Goal: Check status: Check status

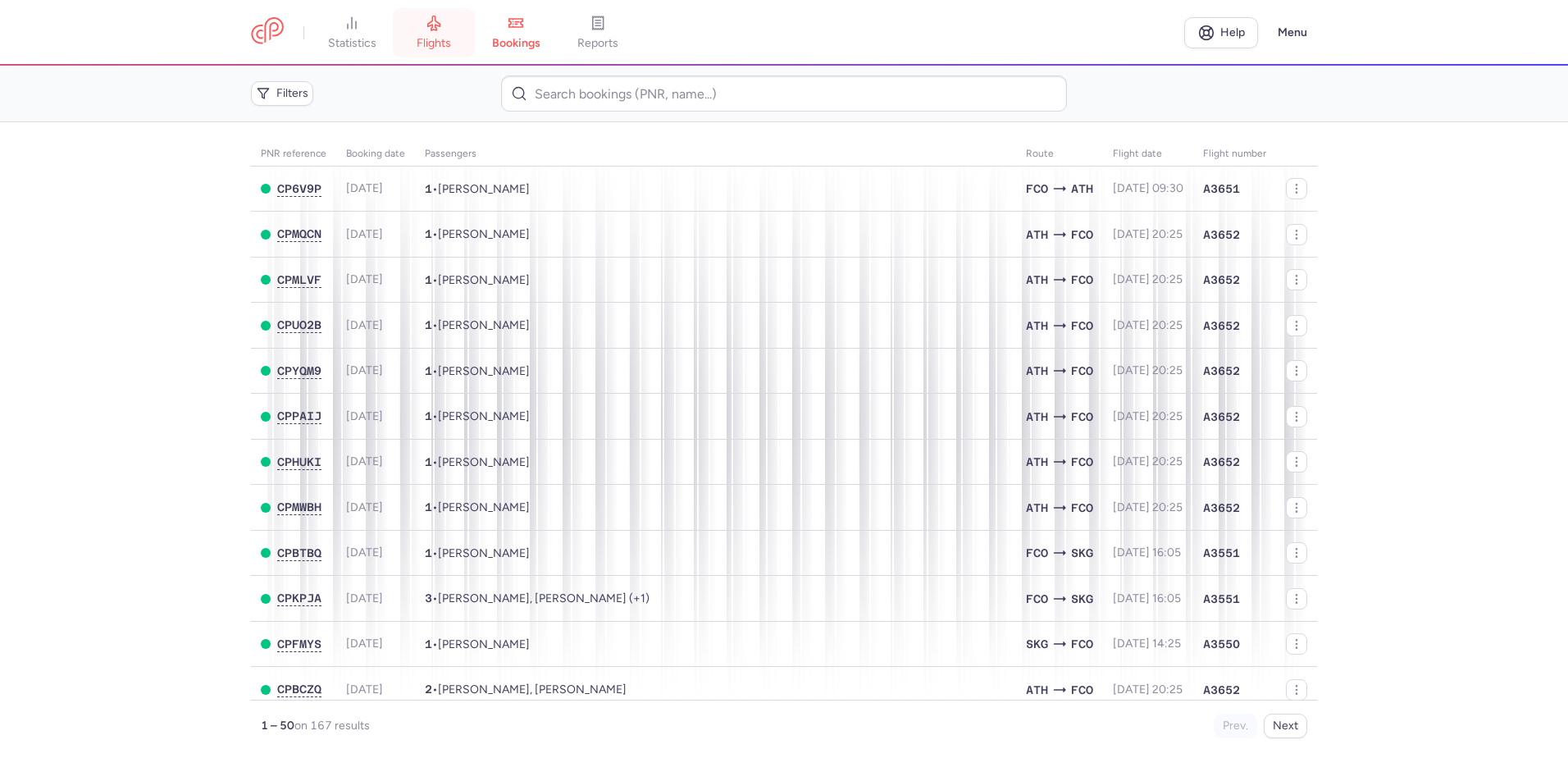
click at [443, 31] on link "flights" at bounding box center [434, 33] width 82 height 36
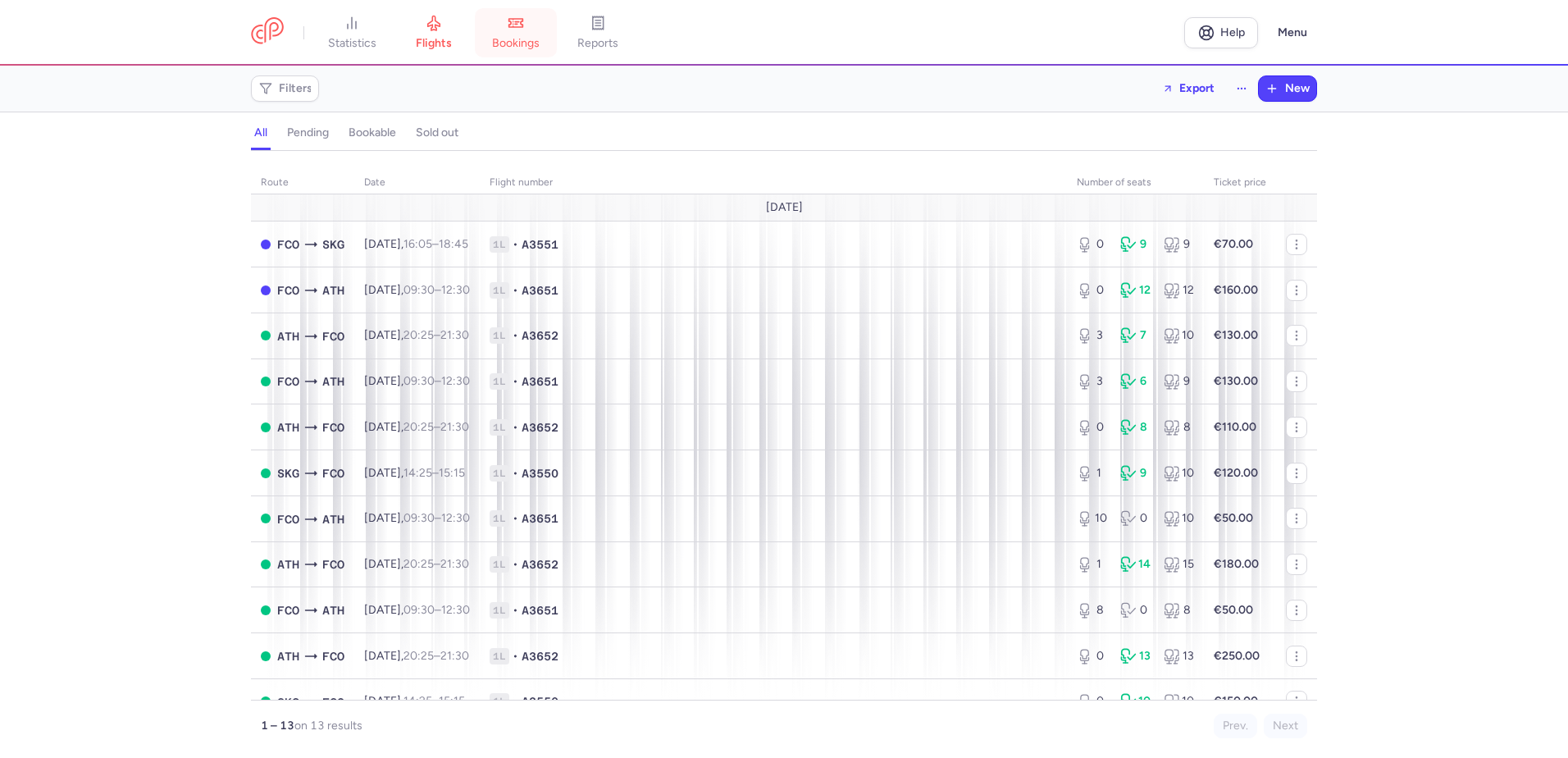
click at [530, 33] on link "bookings" at bounding box center [516, 33] width 82 height 36
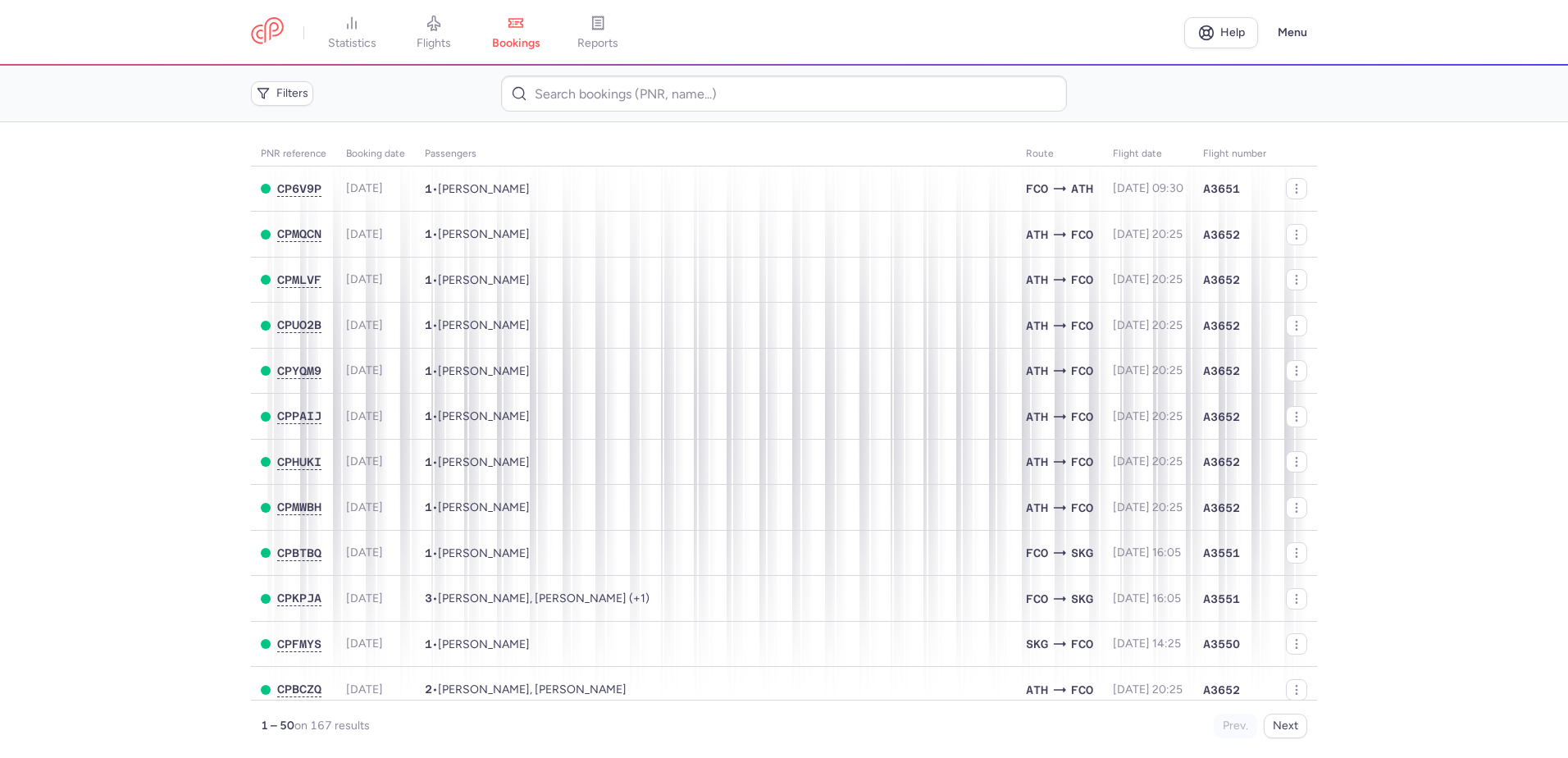
click at [1476, 438] on main "PNR reference Booking date Passengers Route flight date Flight number CP6V9P [D…" at bounding box center [784, 440] width 1568 height 636
click at [110, 394] on main "PNR reference Booking date Passengers Route flight date Flight number CP6V9P [D…" at bounding box center [784, 440] width 1568 height 636
drag, startPoint x: 1362, startPoint y: 746, endPoint x: 1357, endPoint y: 738, distance: 9.4
click at [1357, 738] on main "PNR reference Booking date Passengers Route flight date Flight number CP6V9P [D…" at bounding box center [784, 440] width 1568 height 636
click at [427, 26] on link "flights" at bounding box center [434, 33] width 82 height 36
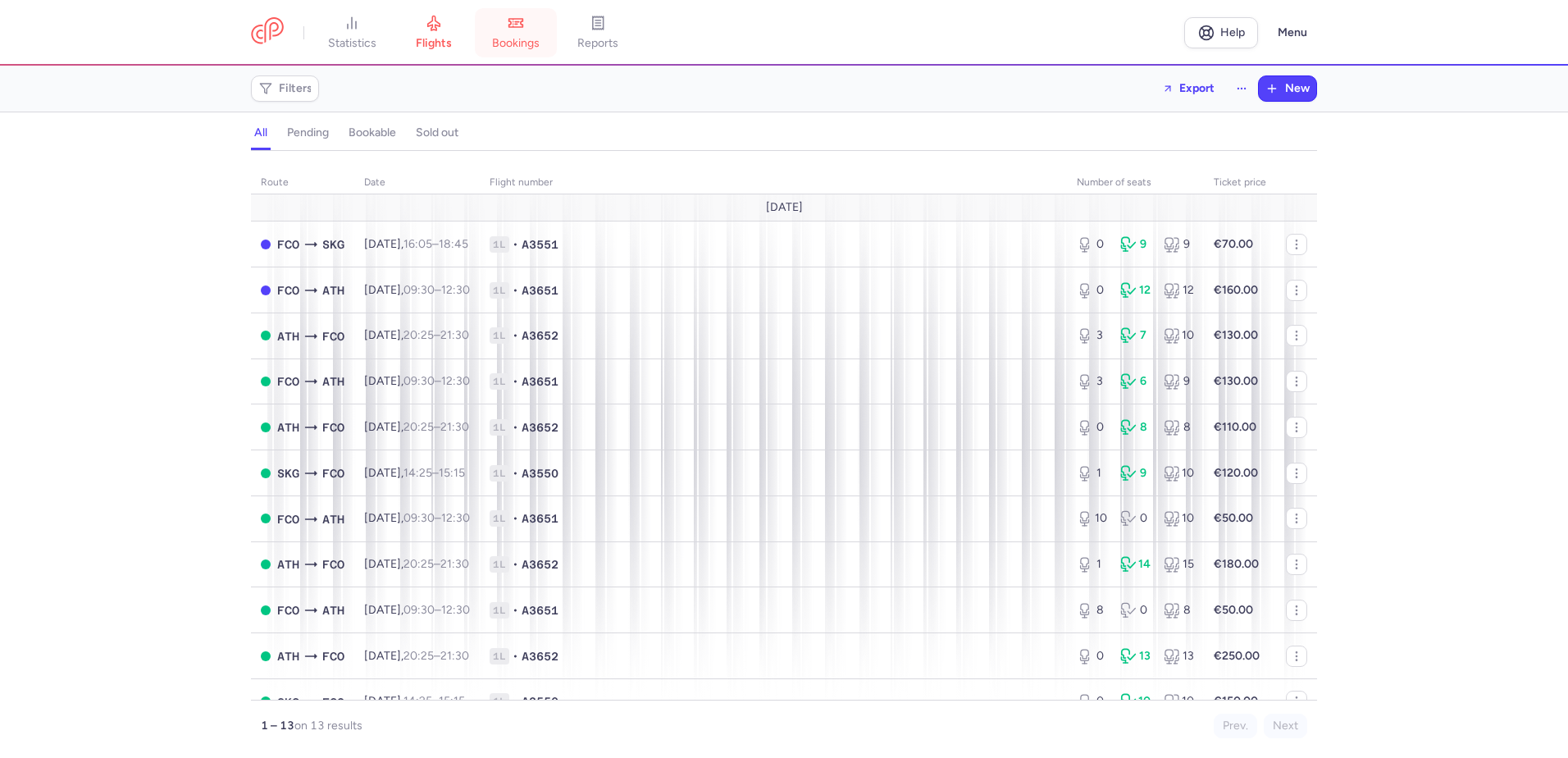
click at [539, 26] on link "bookings" at bounding box center [516, 33] width 82 height 36
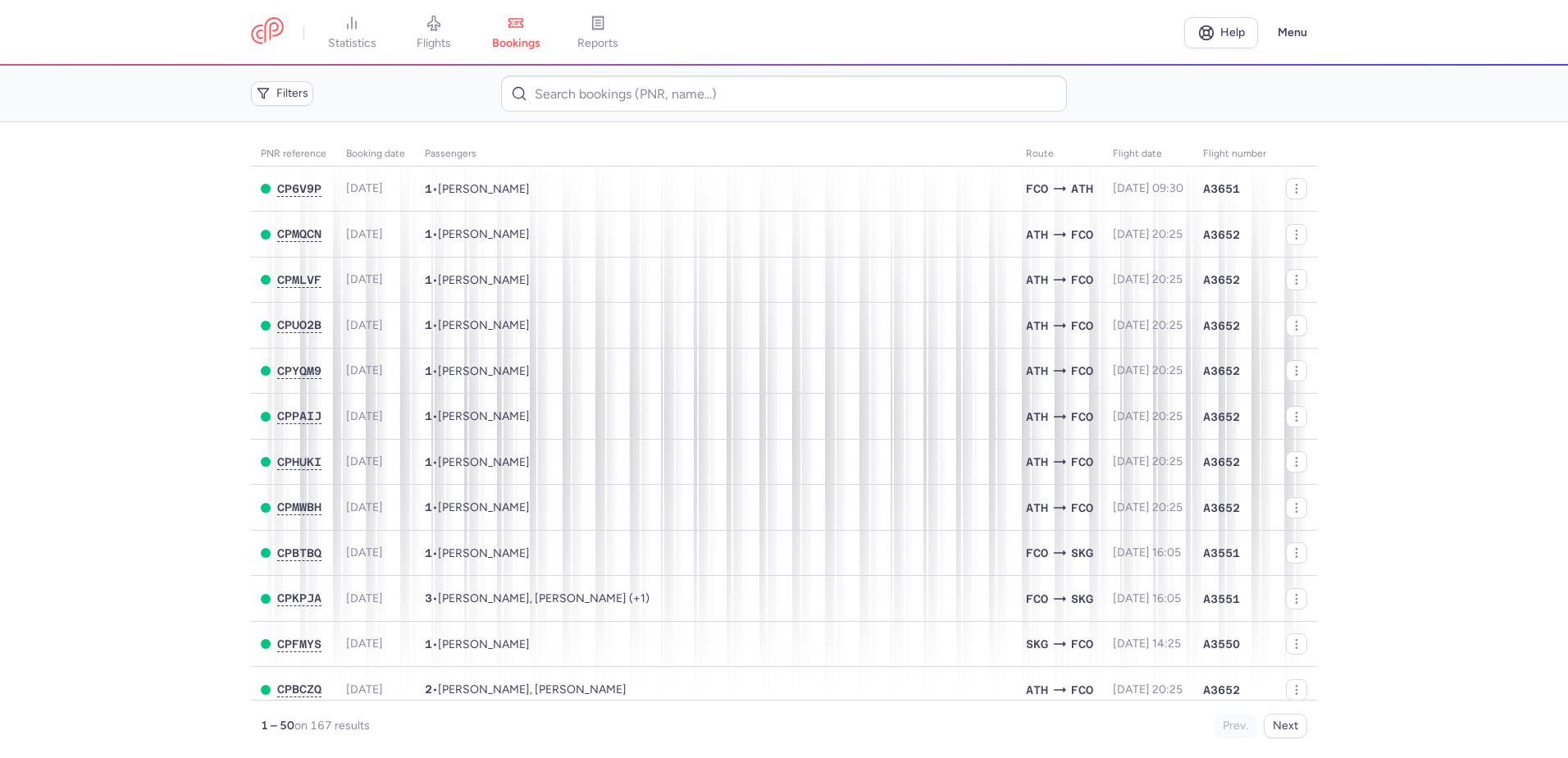
click at [154, 280] on main "PNR reference Booking date Passengers Route flight date Flight number CP6V9P [D…" at bounding box center [784, 440] width 1568 height 636
click at [429, 29] on icon at bounding box center [434, 23] width 16 height 16
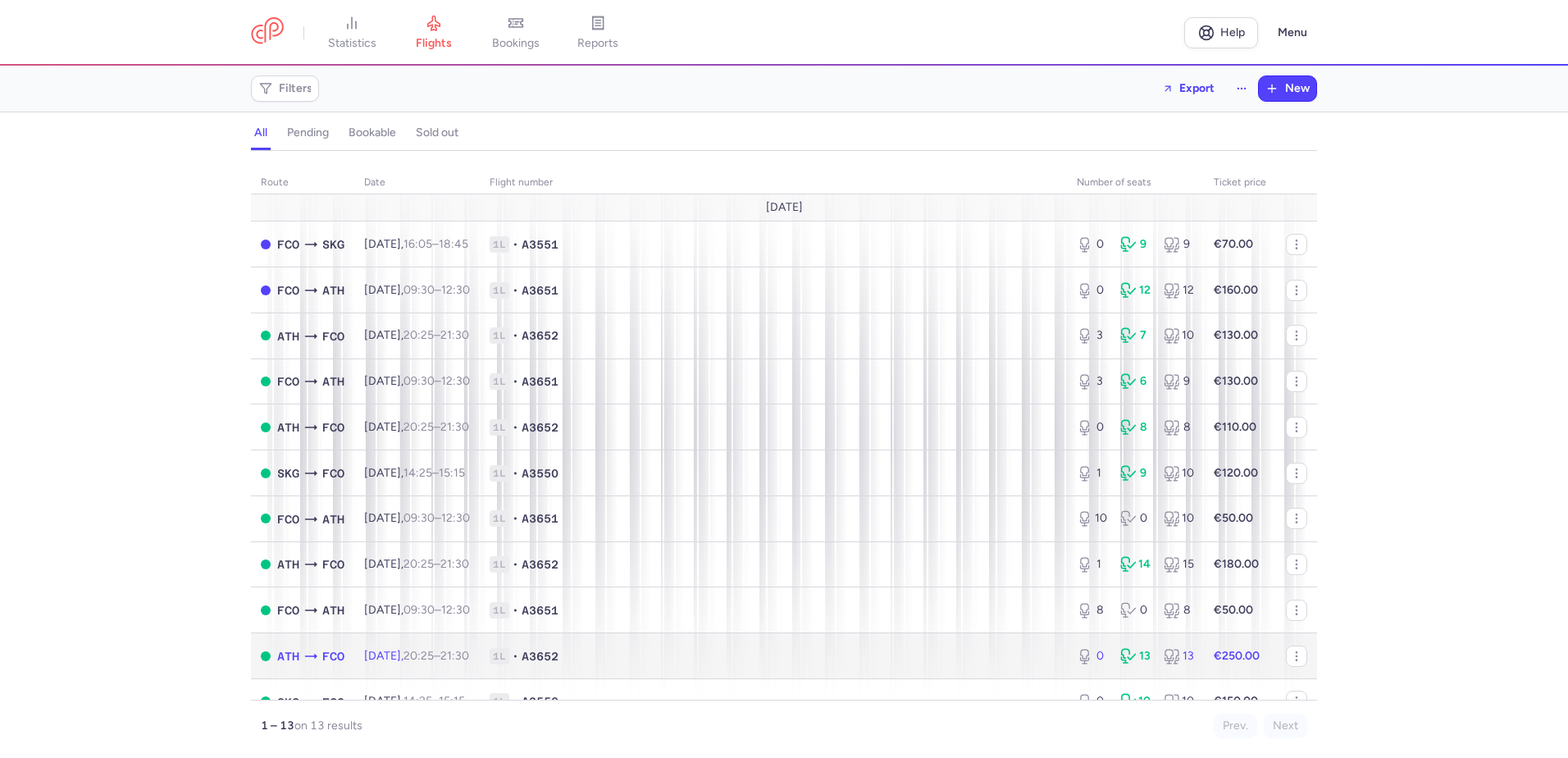
click at [717, 663] on span "1L • A3652" at bounding box center [773, 656] width 568 height 16
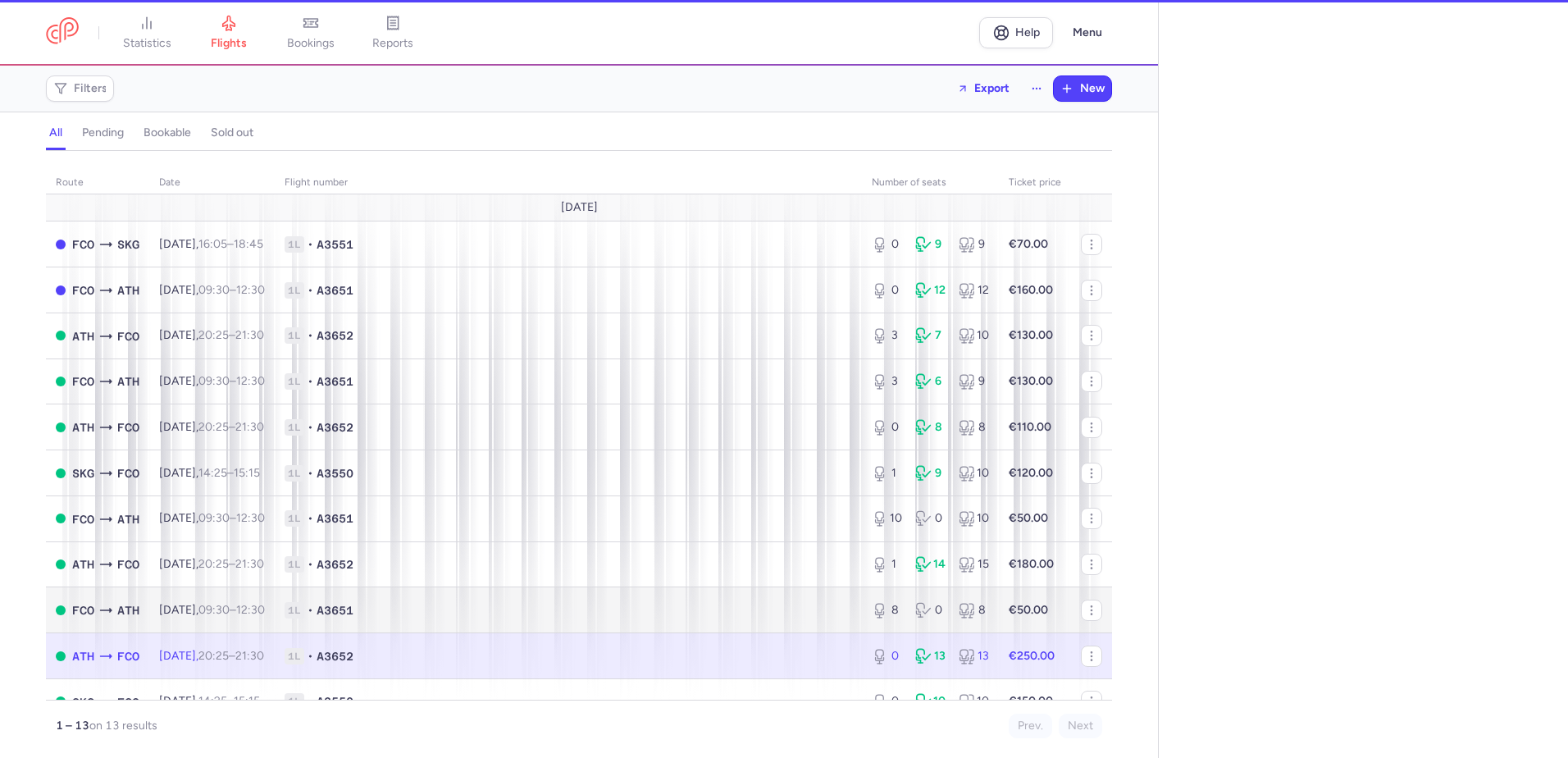
select select "days"
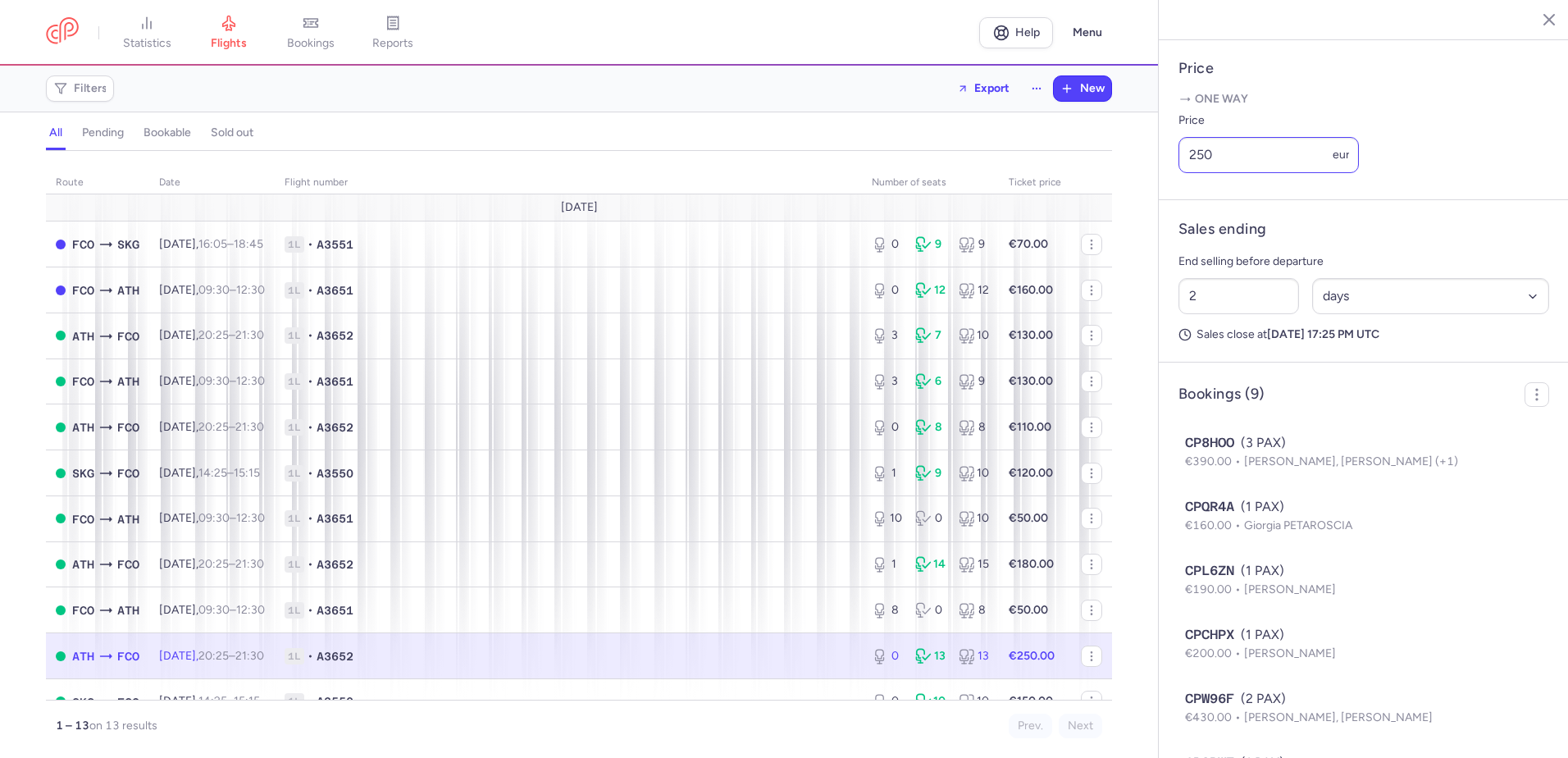
scroll to position [656, 0]
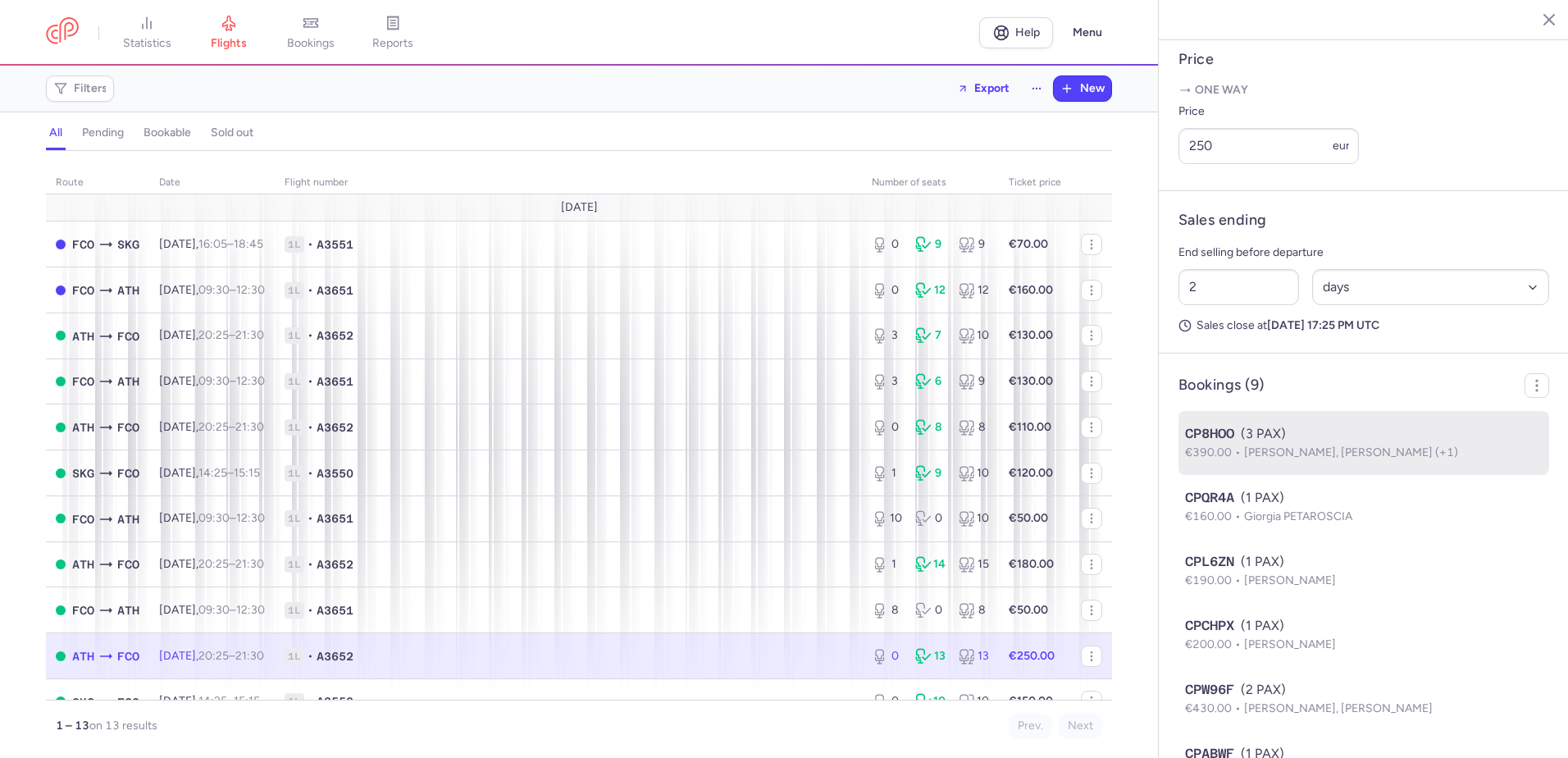
click at [1277, 459] on span "[PERSON_NAME], [PERSON_NAME] (+1)" at bounding box center [1351, 453] width 214 height 14
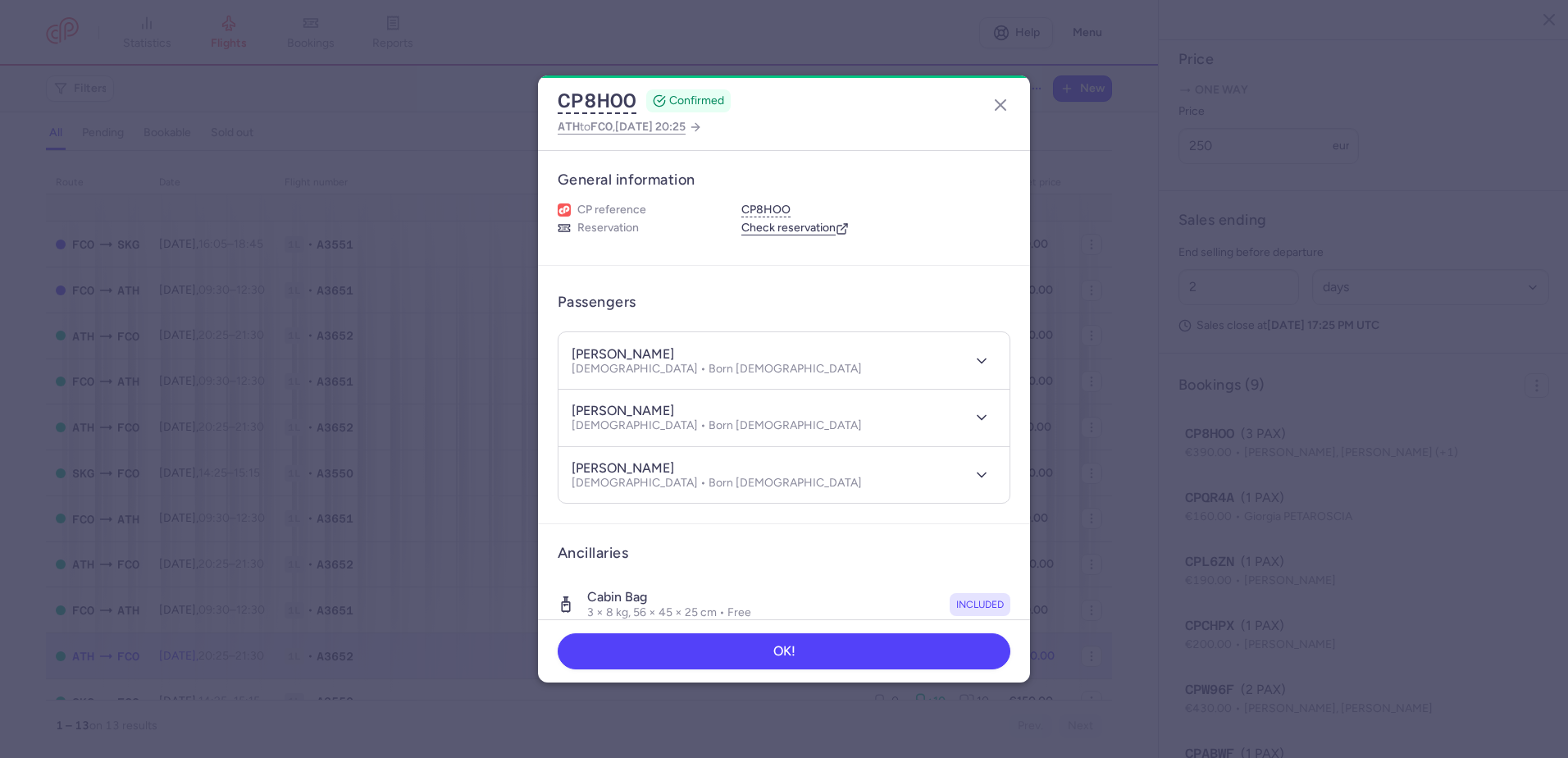
click at [623, 354] on h4 "[PERSON_NAME]" at bounding box center [622, 354] width 103 height 16
copy h4 "EGI"
click at [671, 412] on h4 "[PERSON_NAME]" at bounding box center [622, 411] width 103 height 16
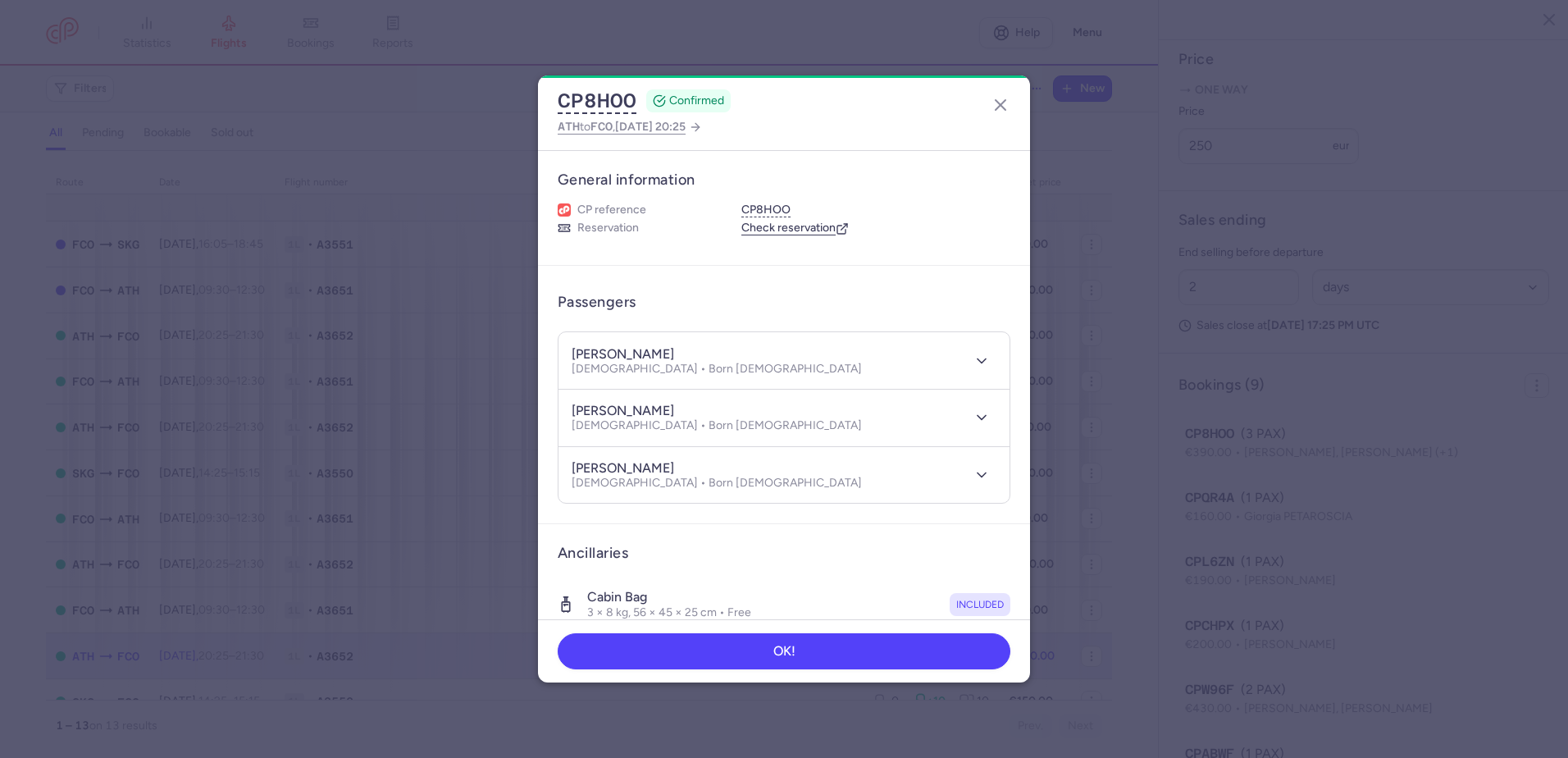
copy h4 "[PERSON_NAME]"
click at [632, 463] on h4 "[PERSON_NAME]" at bounding box center [622, 468] width 103 height 16
copy h4 "[PERSON_NAME]"
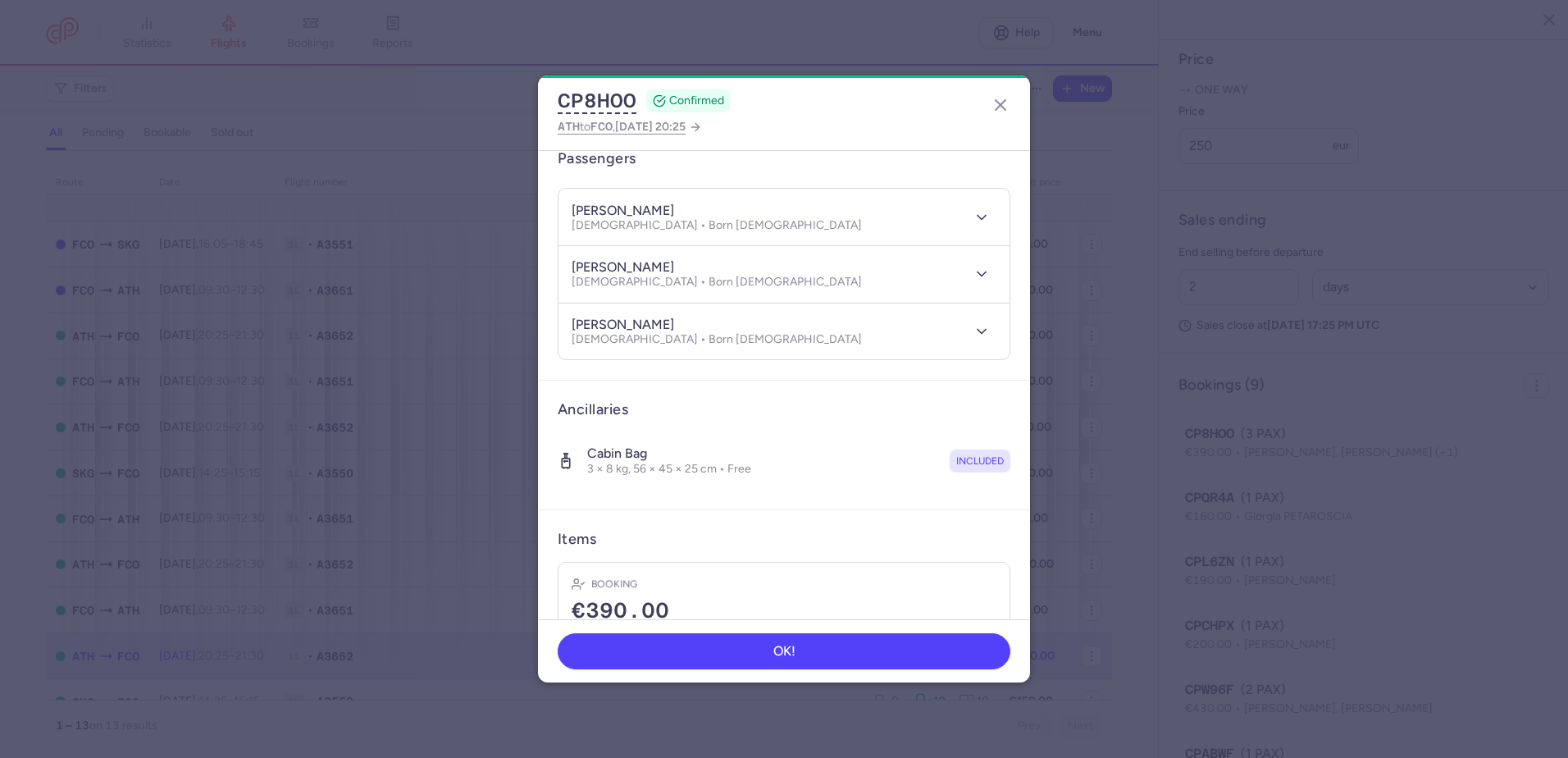
scroll to position [256, 0]
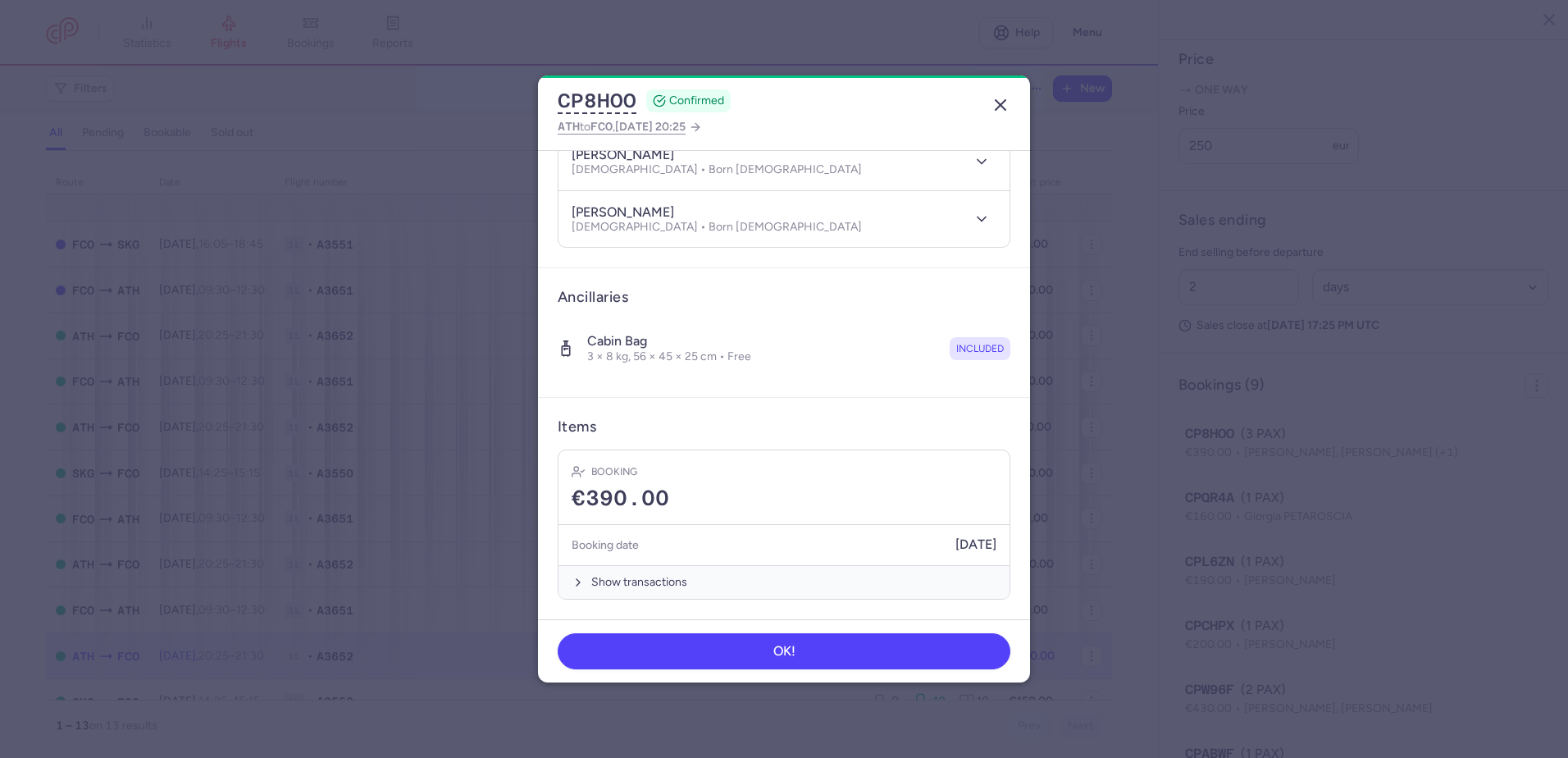
click at [998, 98] on icon "button" at bounding box center [1001, 105] width 20 height 20
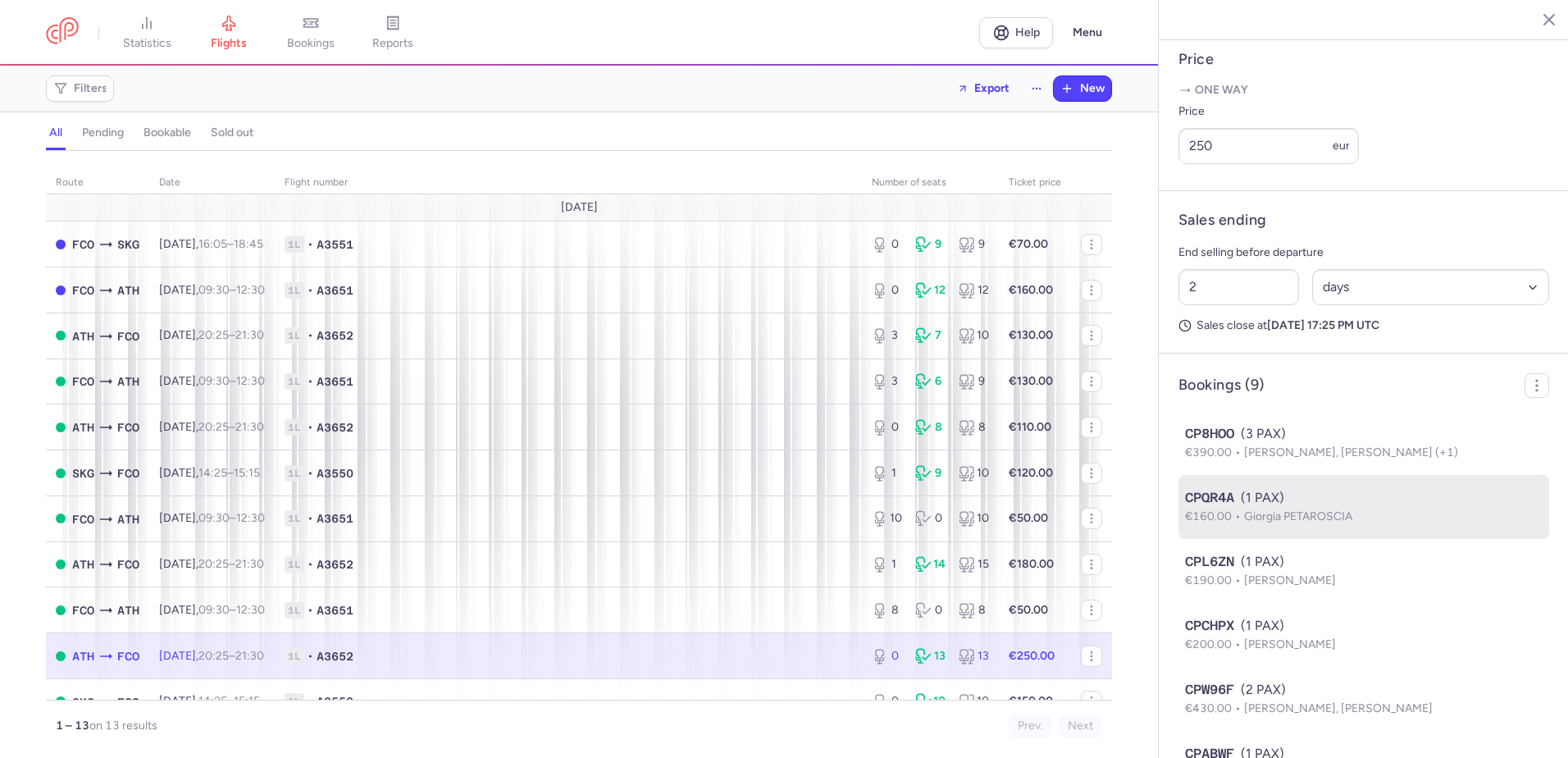
click at [1277, 523] on span "Giorgia PETAROSCIA" at bounding box center [1298, 516] width 108 height 14
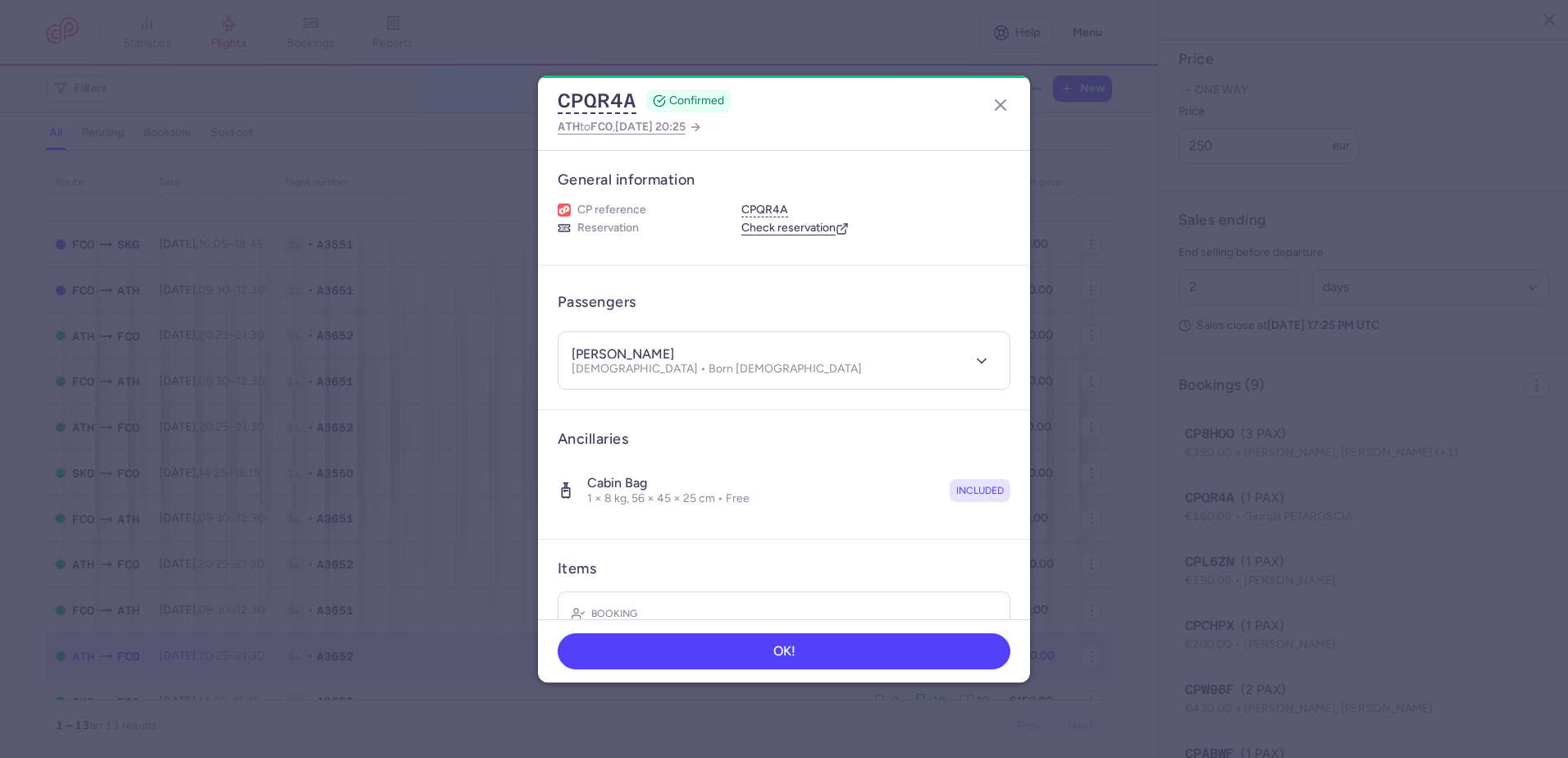
click at [653, 355] on h4 "[PERSON_NAME]" at bounding box center [622, 354] width 103 height 16
copy h4 "PETAROSCIA"
click at [1005, 108] on line "button" at bounding box center [1000, 104] width 10 height 10
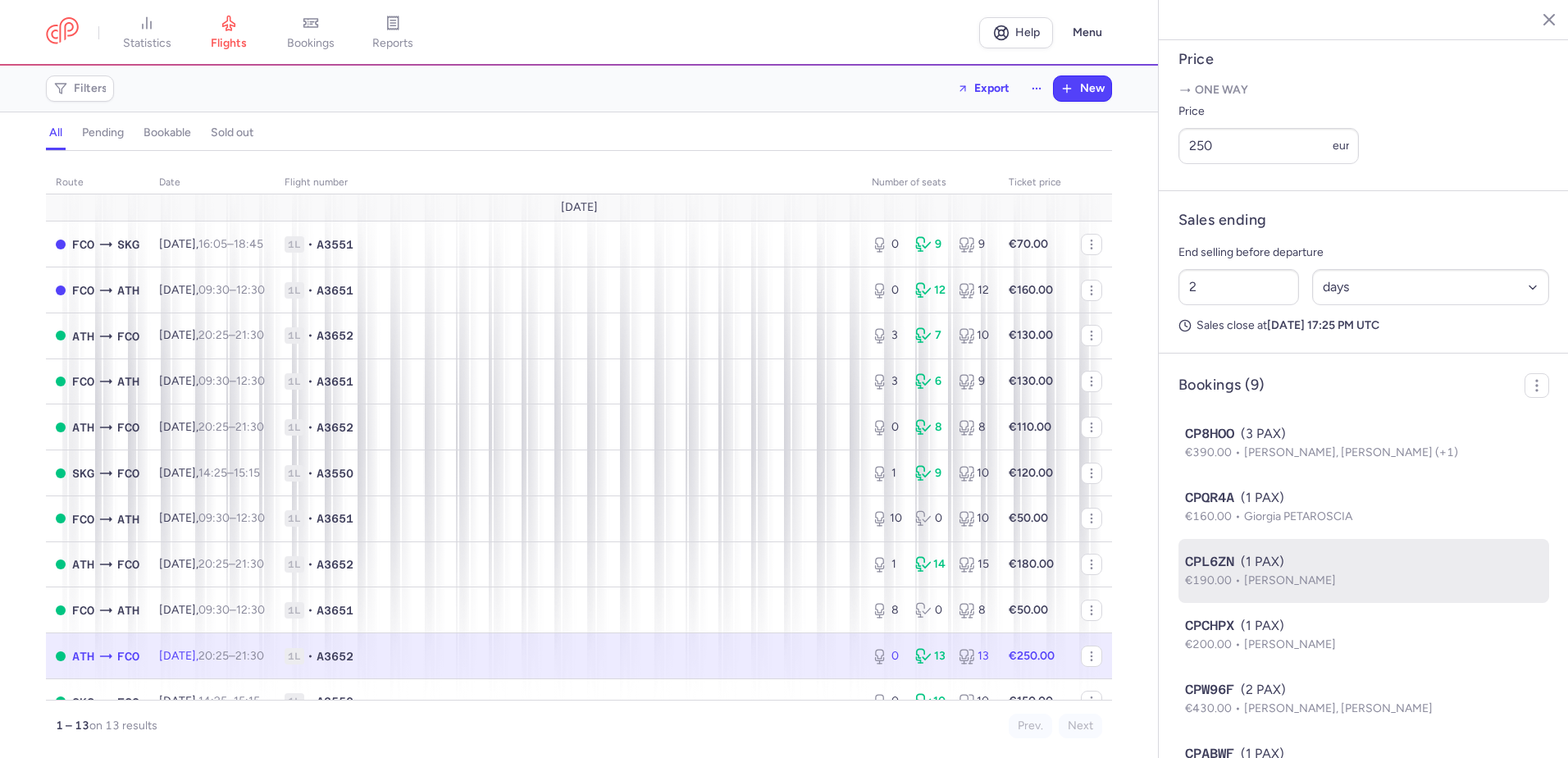
scroll to position [738, 0]
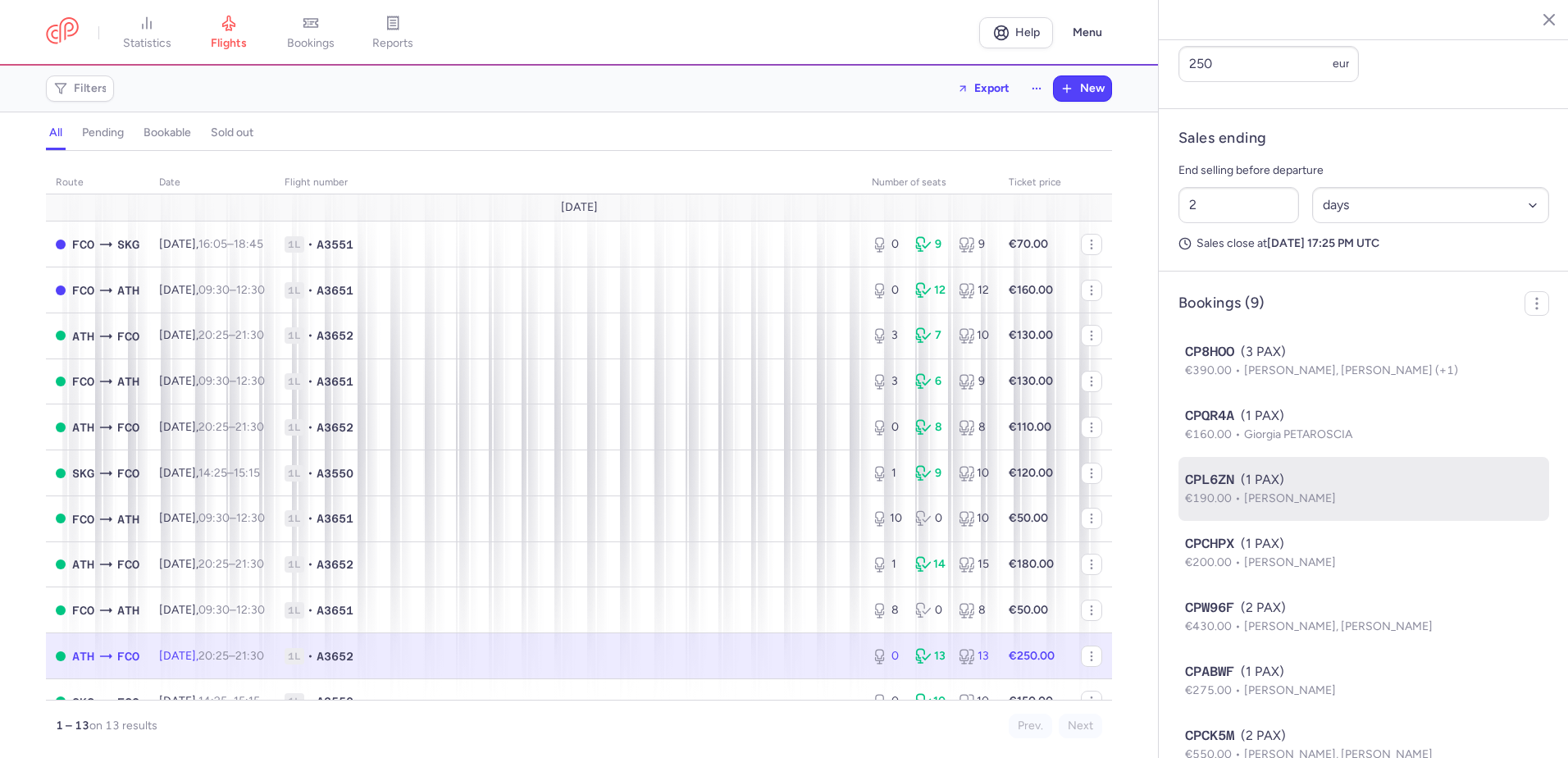
click at [1347, 508] on p "€190.00 [PERSON_NAME]" at bounding box center [1364, 498] width 357 height 18
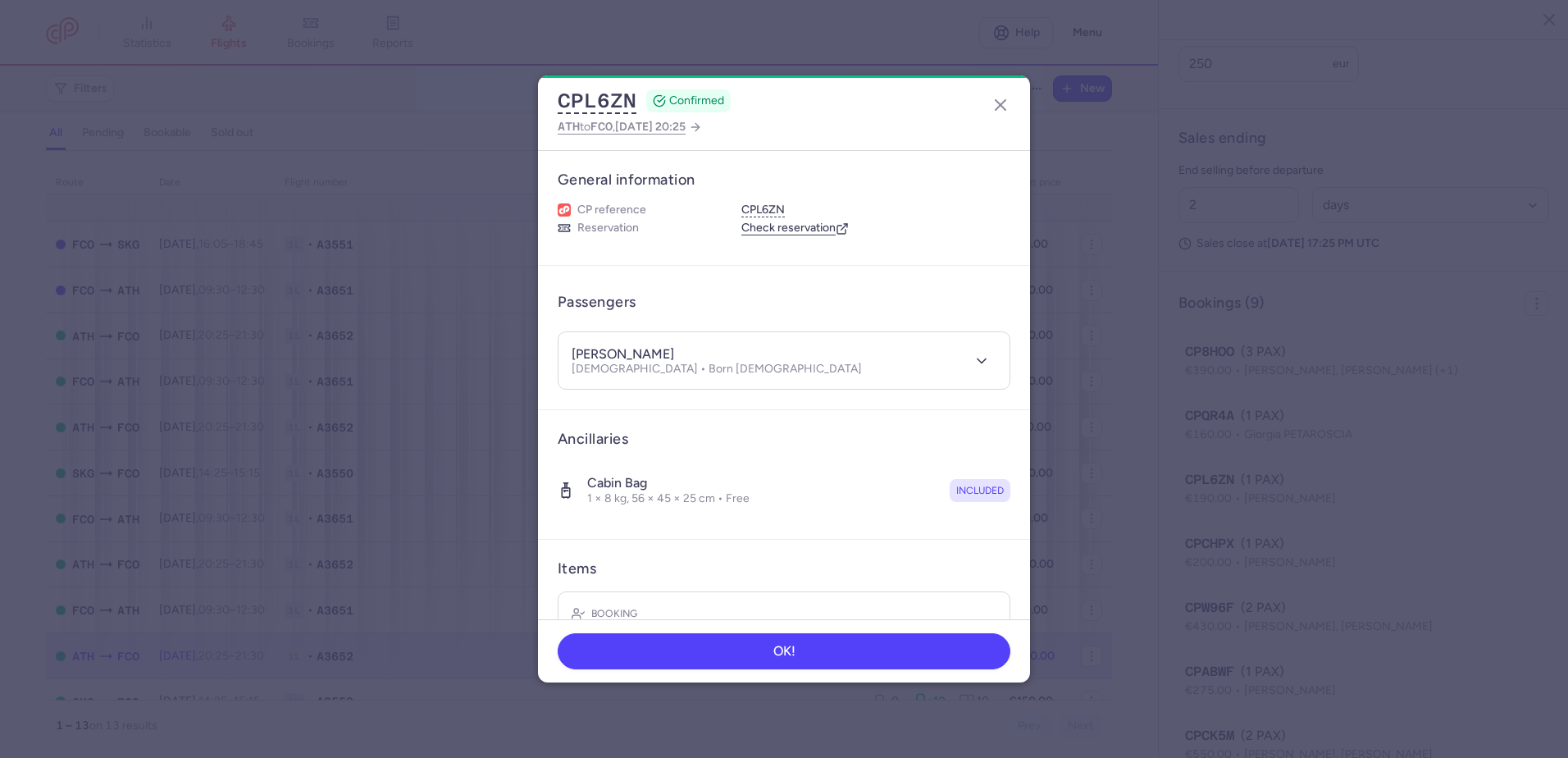
click at [640, 358] on h4 "[PERSON_NAME]" at bounding box center [622, 354] width 103 height 16
copy h4 "[PERSON_NAME]"
click at [1005, 103] on icon "button" at bounding box center [1001, 105] width 20 height 20
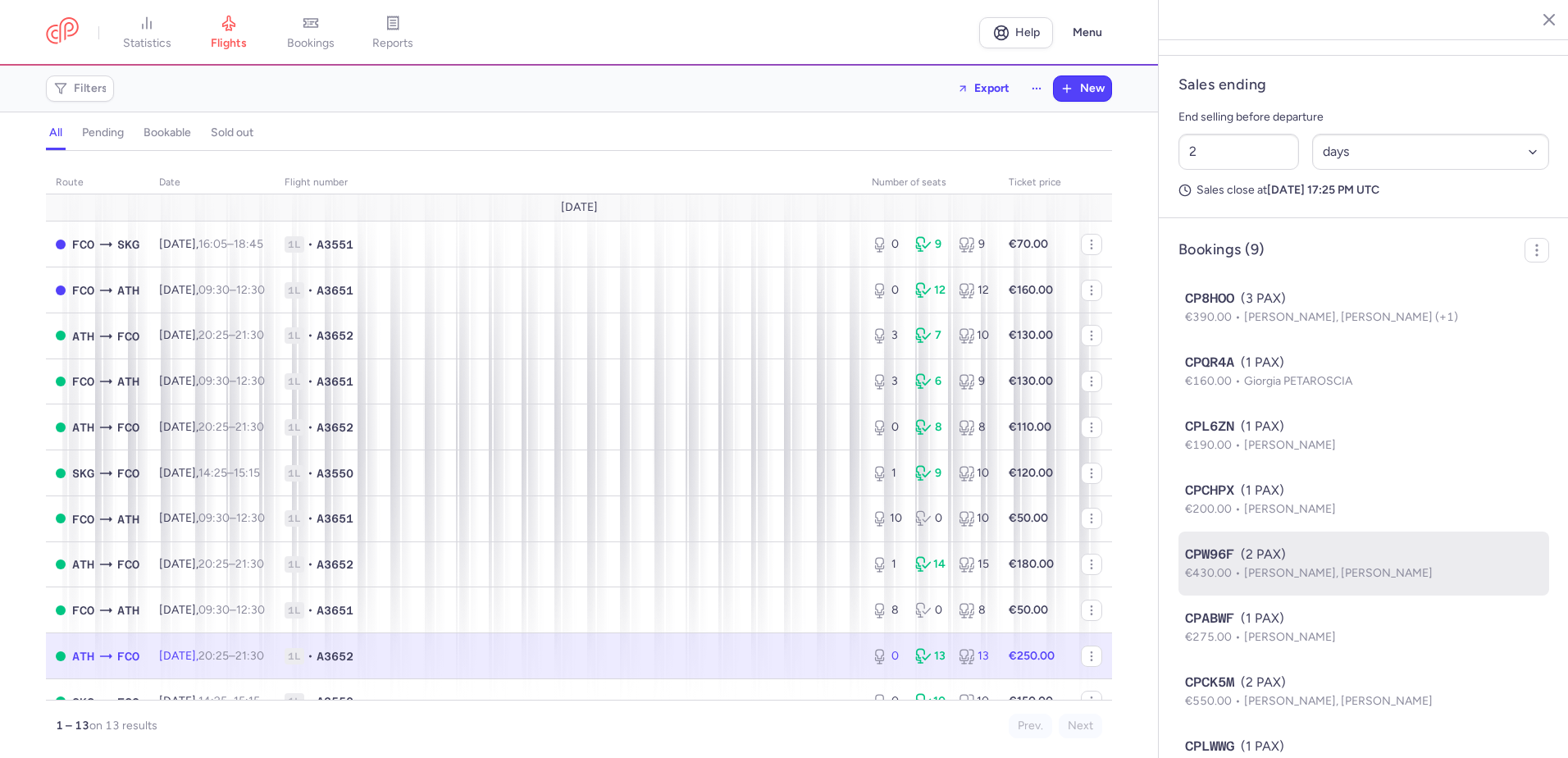
scroll to position [820, 0]
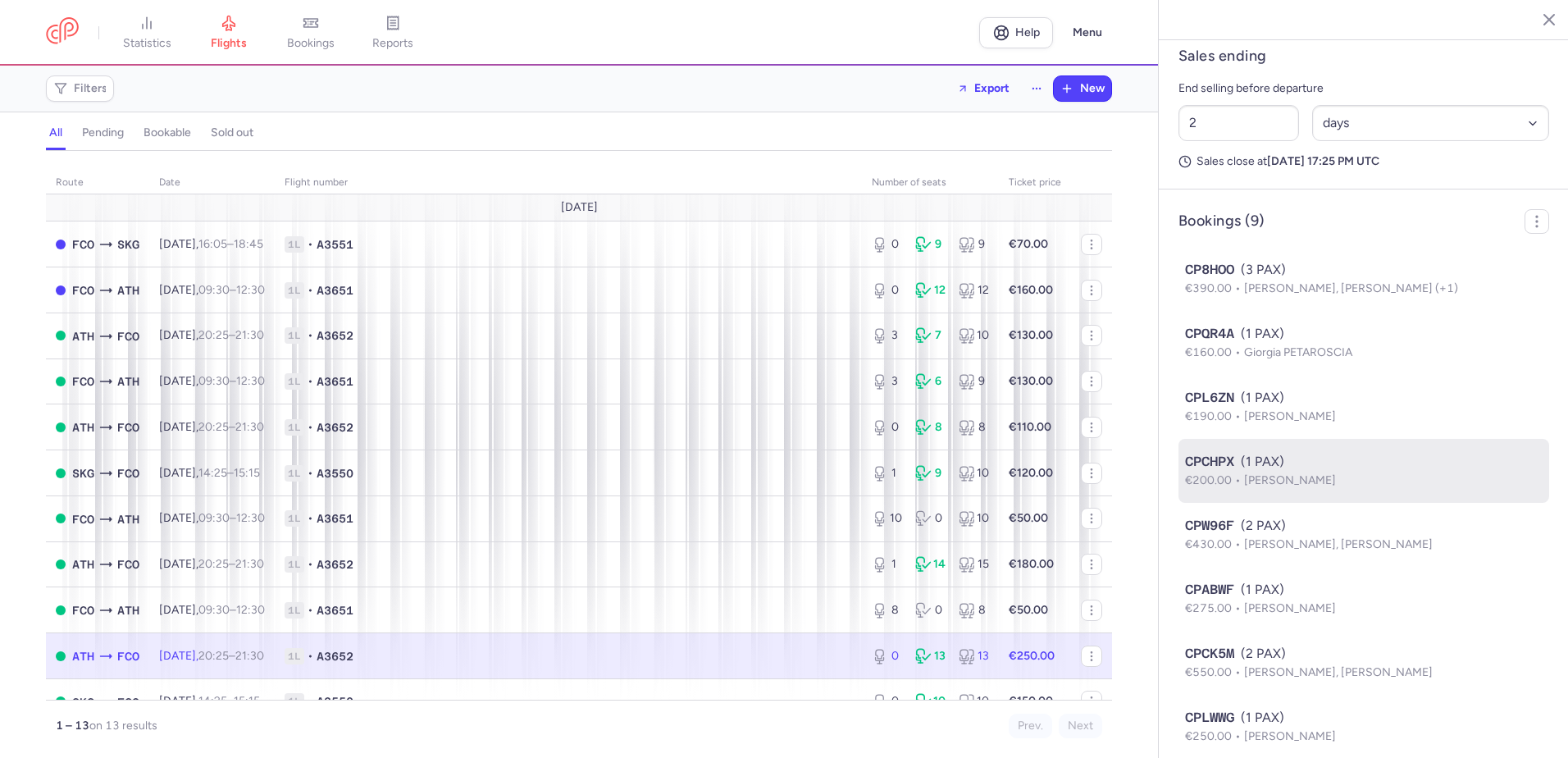
click at [1324, 488] on span "[PERSON_NAME]" at bounding box center [1290, 481] width 92 height 14
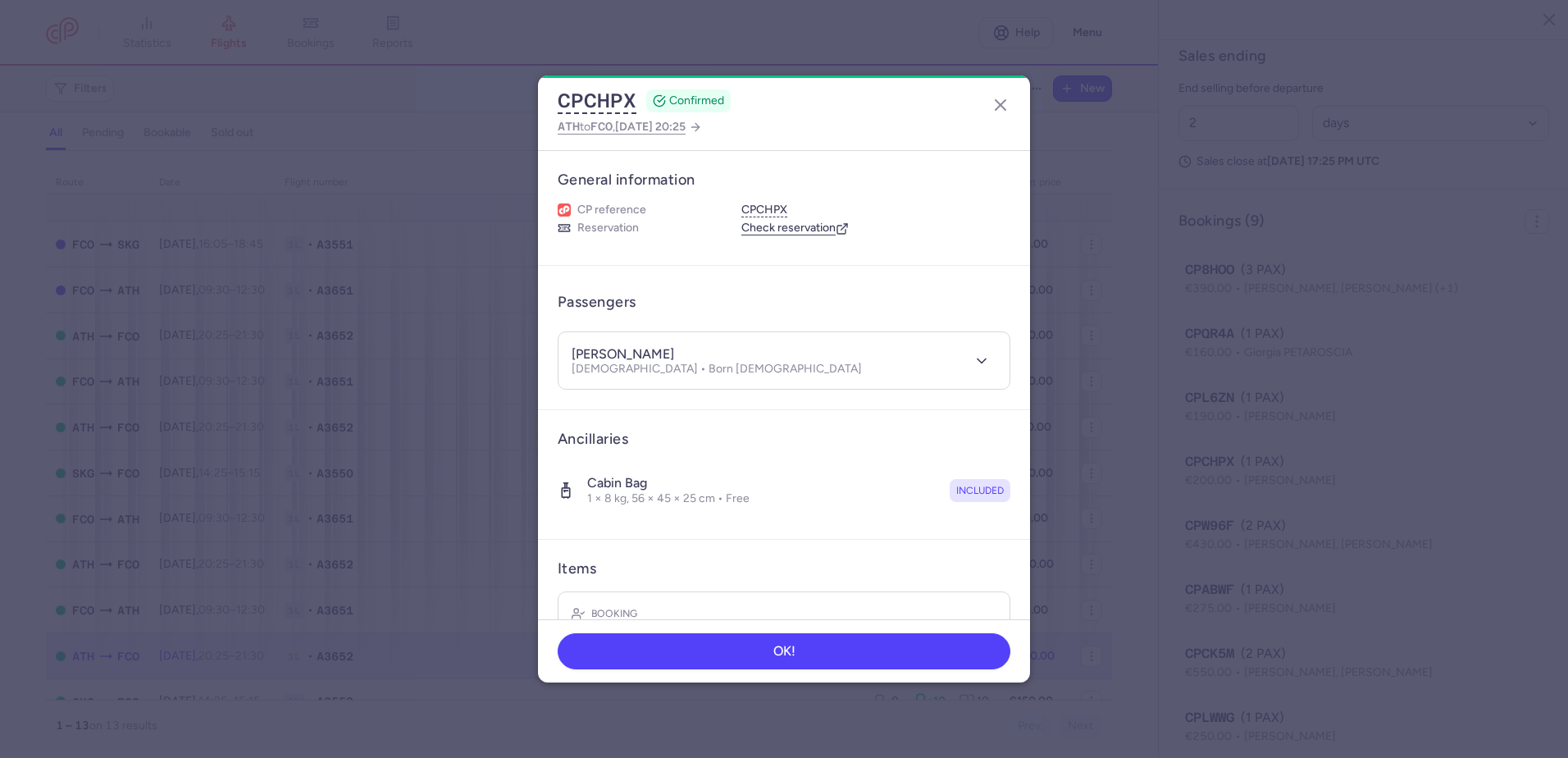
click at [654, 350] on h4 "[PERSON_NAME]" at bounding box center [622, 354] width 103 height 16
copy h4 "BARETTA"
click at [999, 100] on icon "button" at bounding box center [1001, 105] width 20 height 20
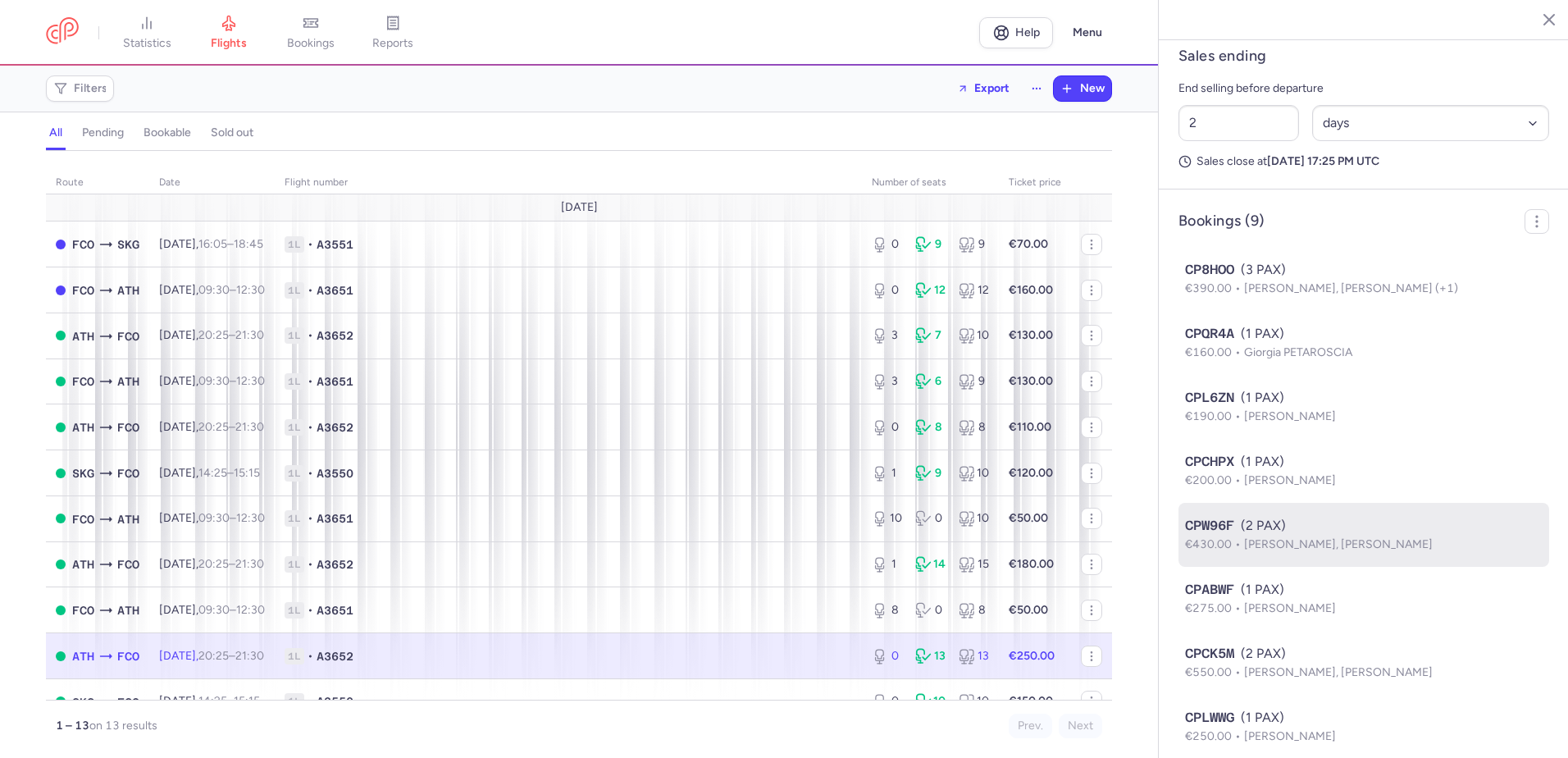
click at [1341, 536] on div "CPW96F (2 PAX)" at bounding box center [1364, 526] width 357 height 20
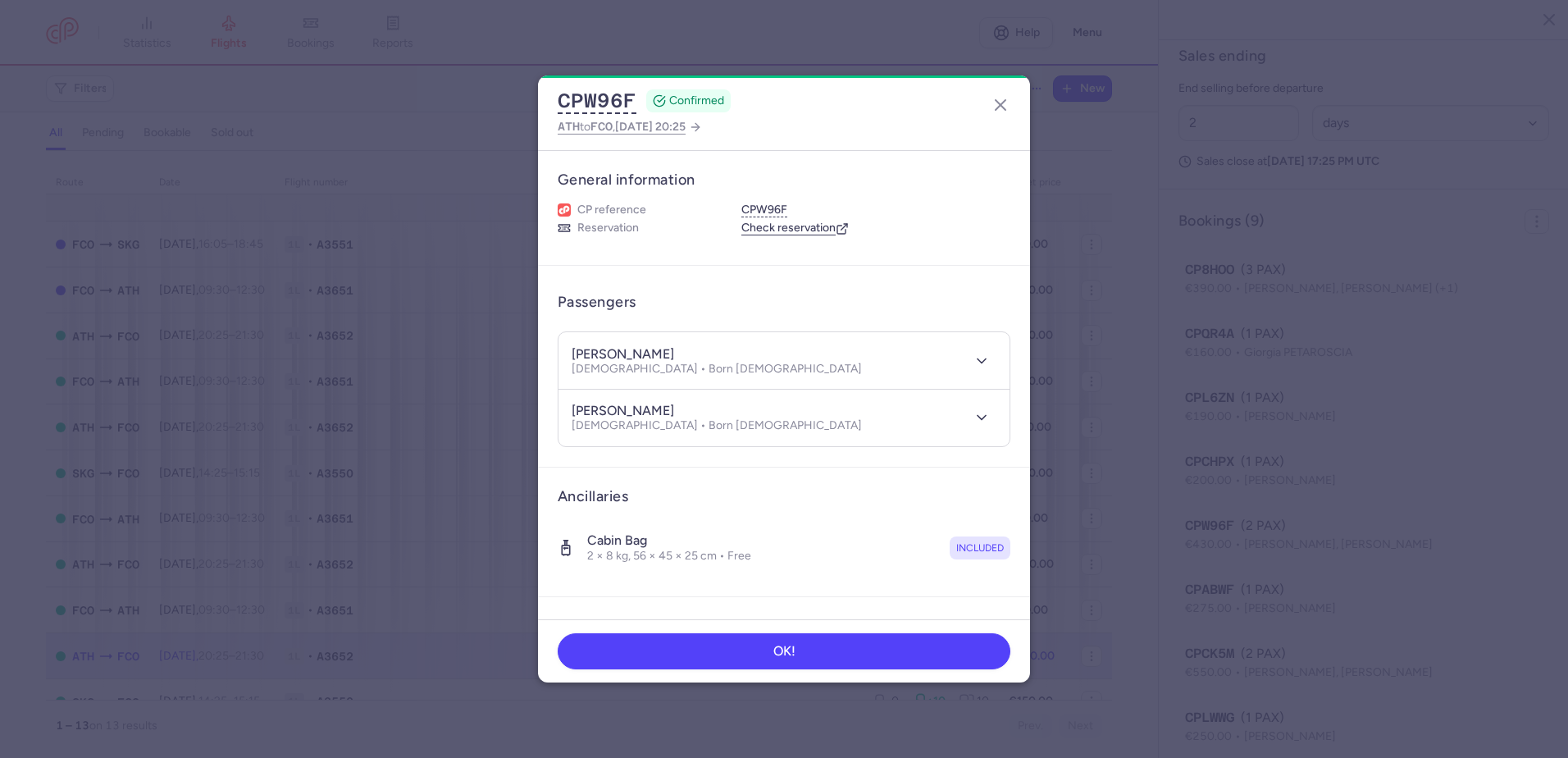
click at [641, 349] on h4 "[PERSON_NAME]" at bounding box center [622, 354] width 103 height 16
copy h4 "ROSSI"
click at [666, 407] on h4 "[PERSON_NAME]" at bounding box center [622, 411] width 103 height 16
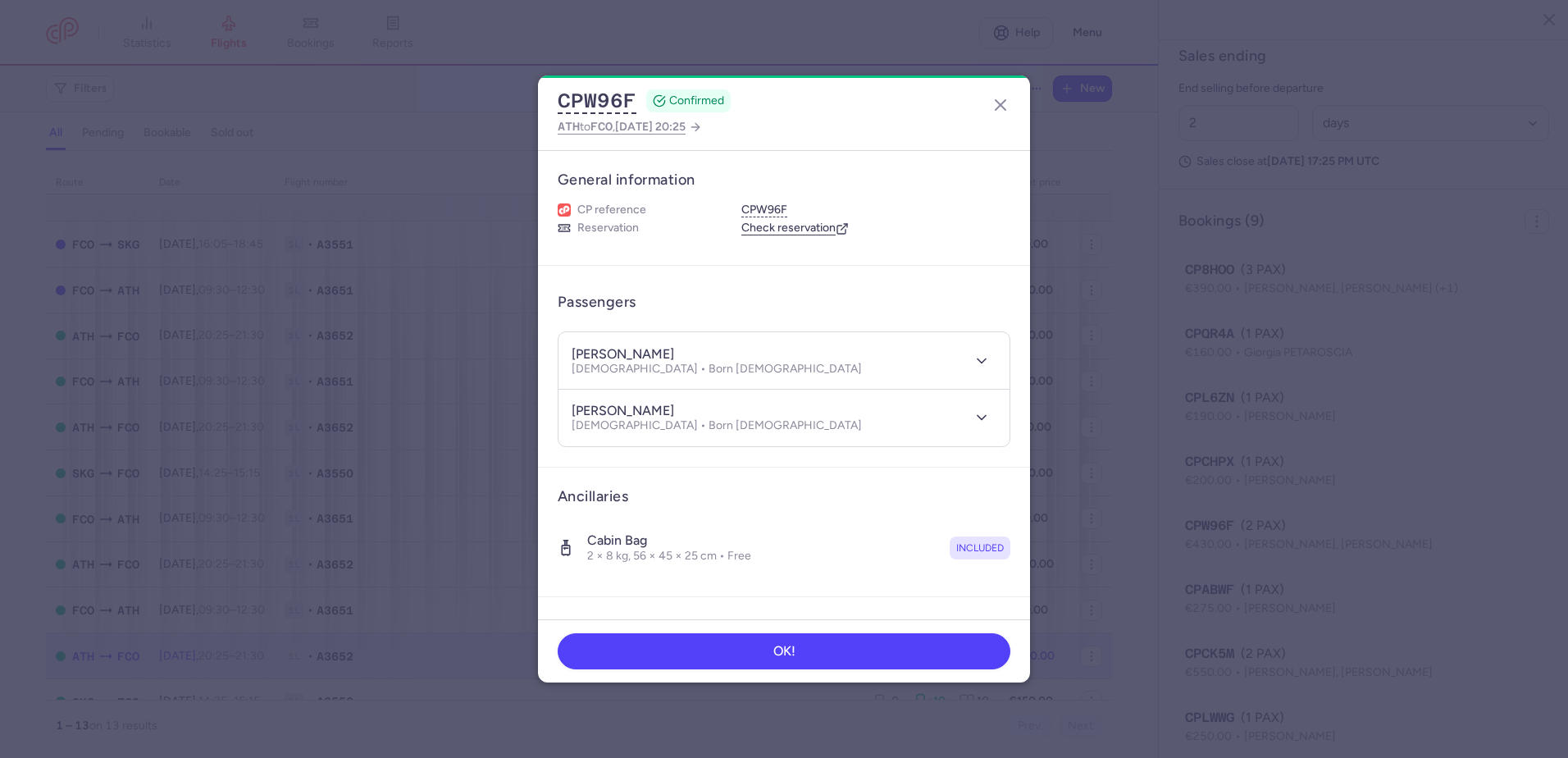
copy h4 "[PERSON_NAME]"
click at [1001, 99] on icon "button" at bounding box center [1001, 105] width 20 height 20
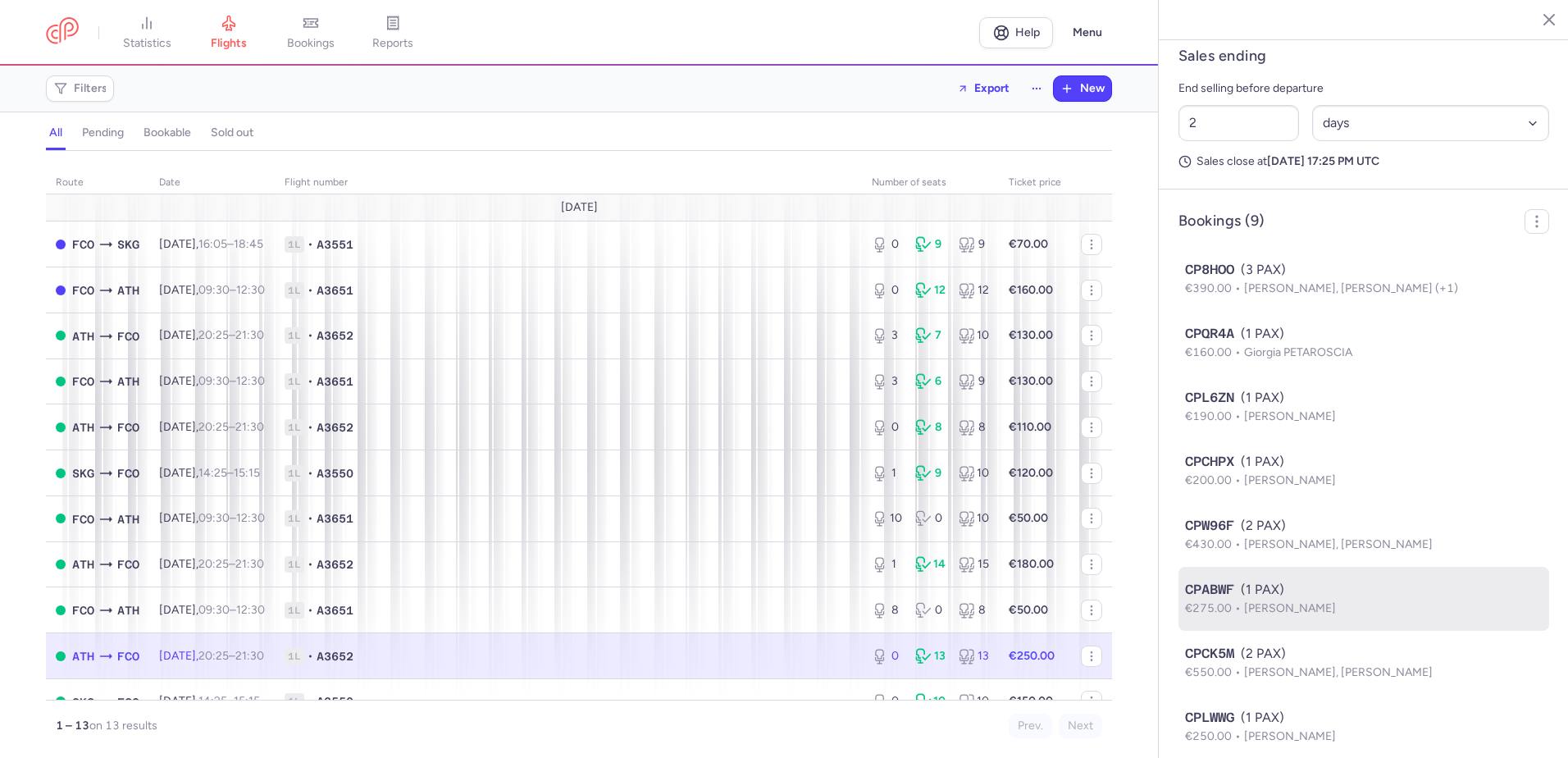
click at [1310, 600] on div "CPABWF (1 PAX)" at bounding box center [1364, 590] width 357 height 20
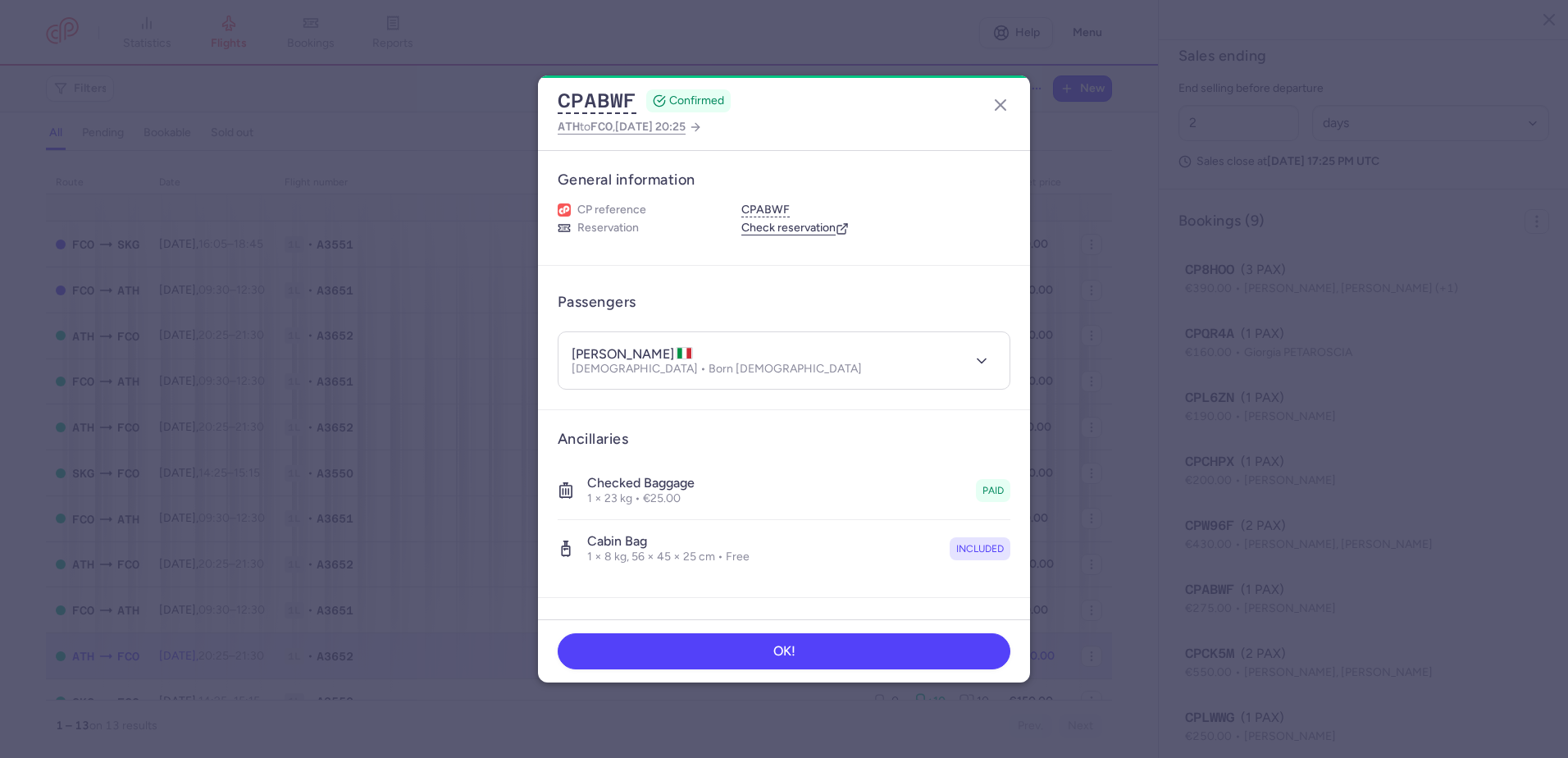
click at [631, 355] on h4 "[PERSON_NAME]" at bounding box center [632, 354] width 121 height 16
copy h4 "CIAFFI"
click at [1006, 104] on icon "button" at bounding box center [1001, 105] width 20 height 20
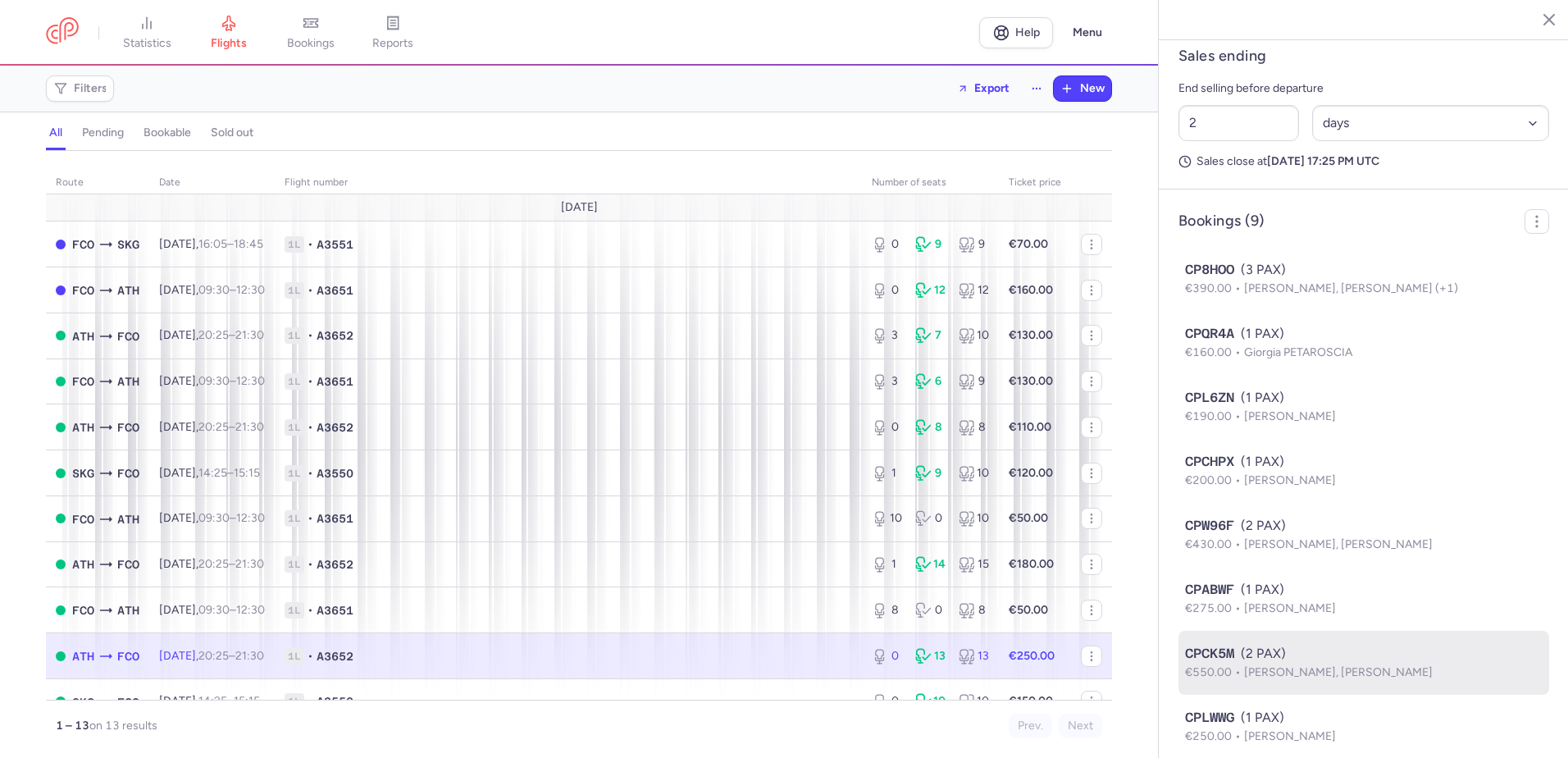
click at [1307, 663] on div "CPCK5M (2 PAX)" at bounding box center [1364, 654] width 357 height 20
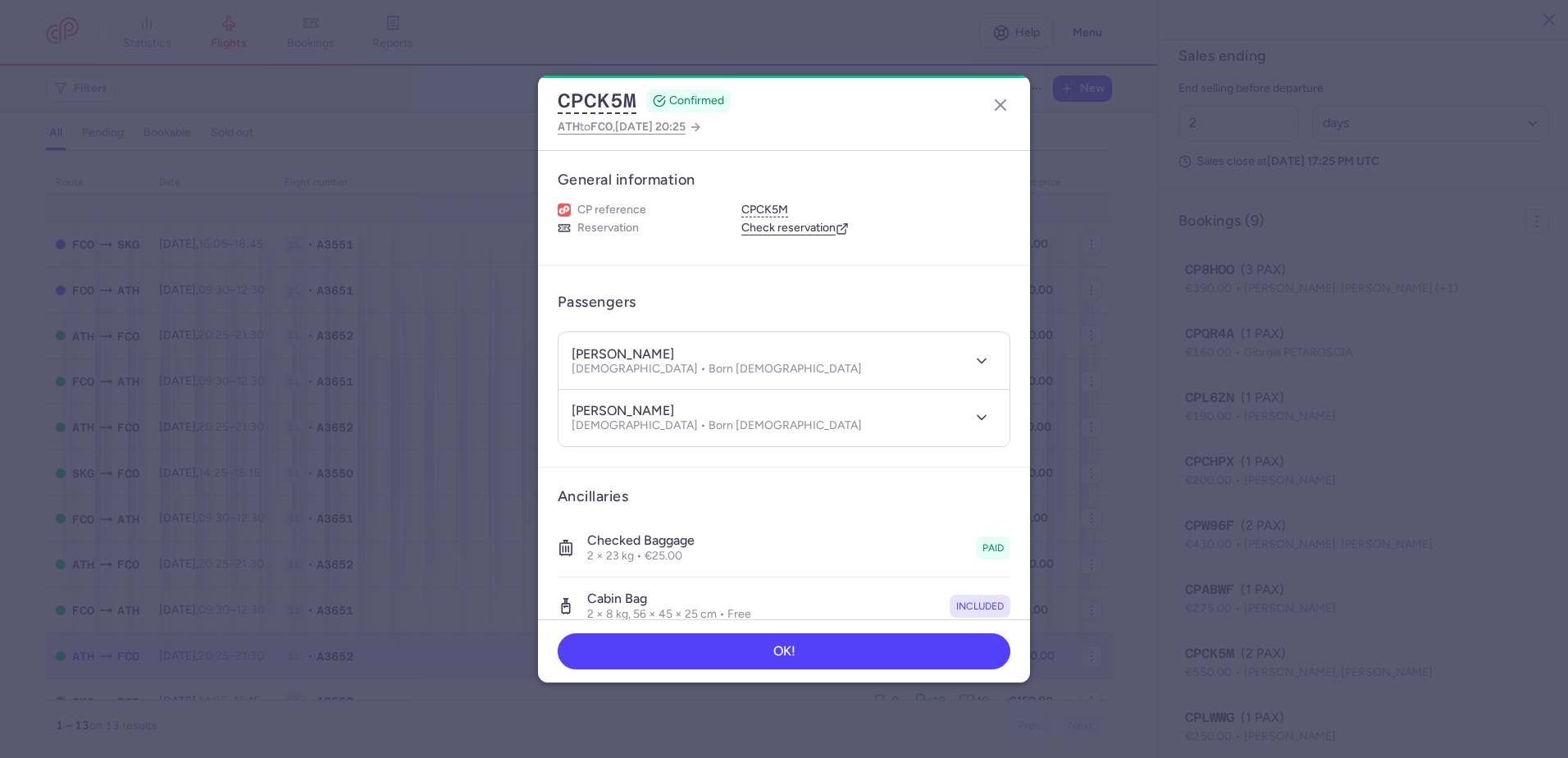
click at [653, 350] on h4 "[PERSON_NAME]" at bounding box center [622, 354] width 103 height 16
copy h4 "SALMONI"
click at [649, 407] on h4 "[PERSON_NAME]" at bounding box center [622, 411] width 103 height 16
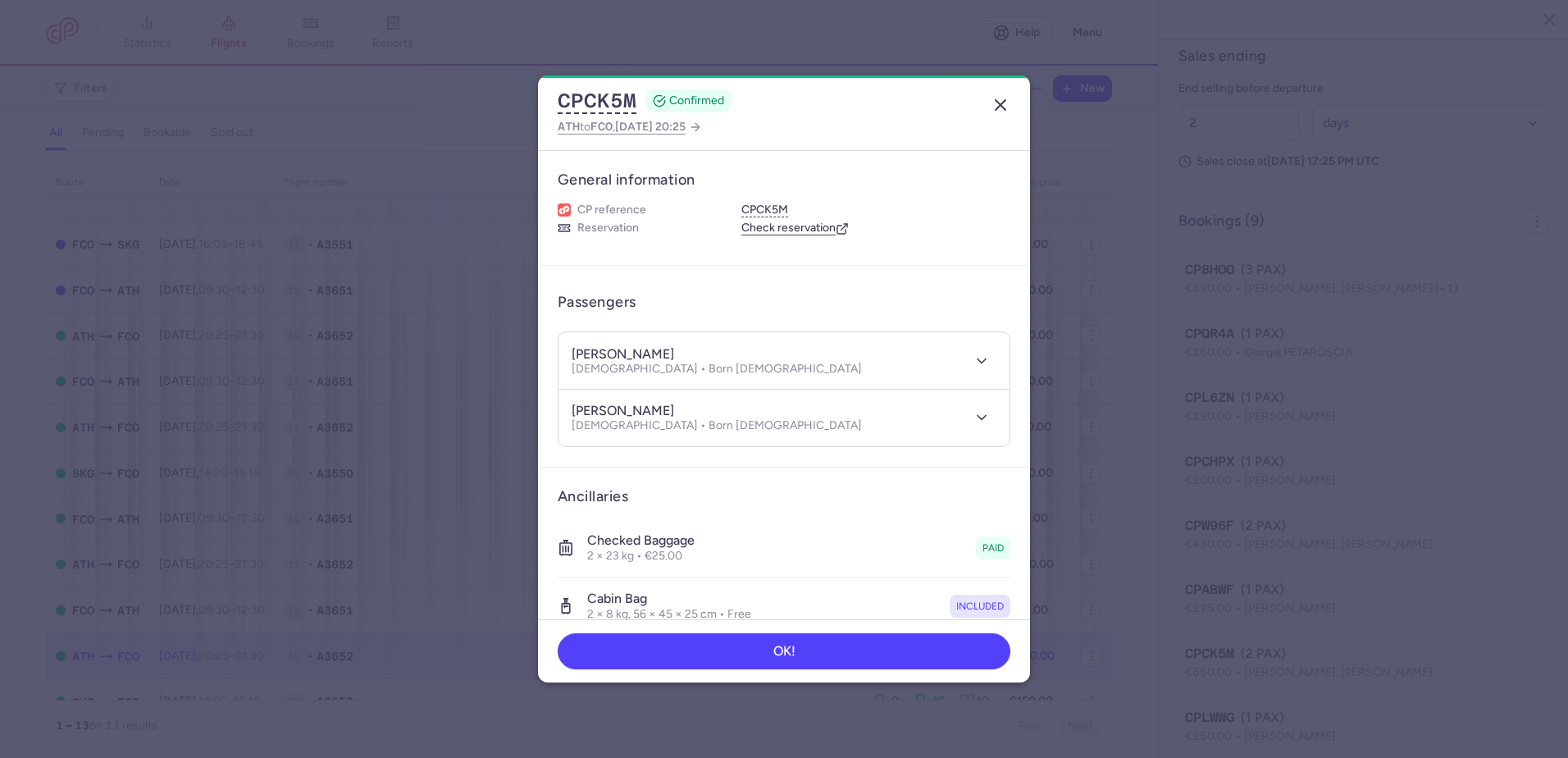
click at [1002, 103] on line "button" at bounding box center [1000, 104] width 10 height 10
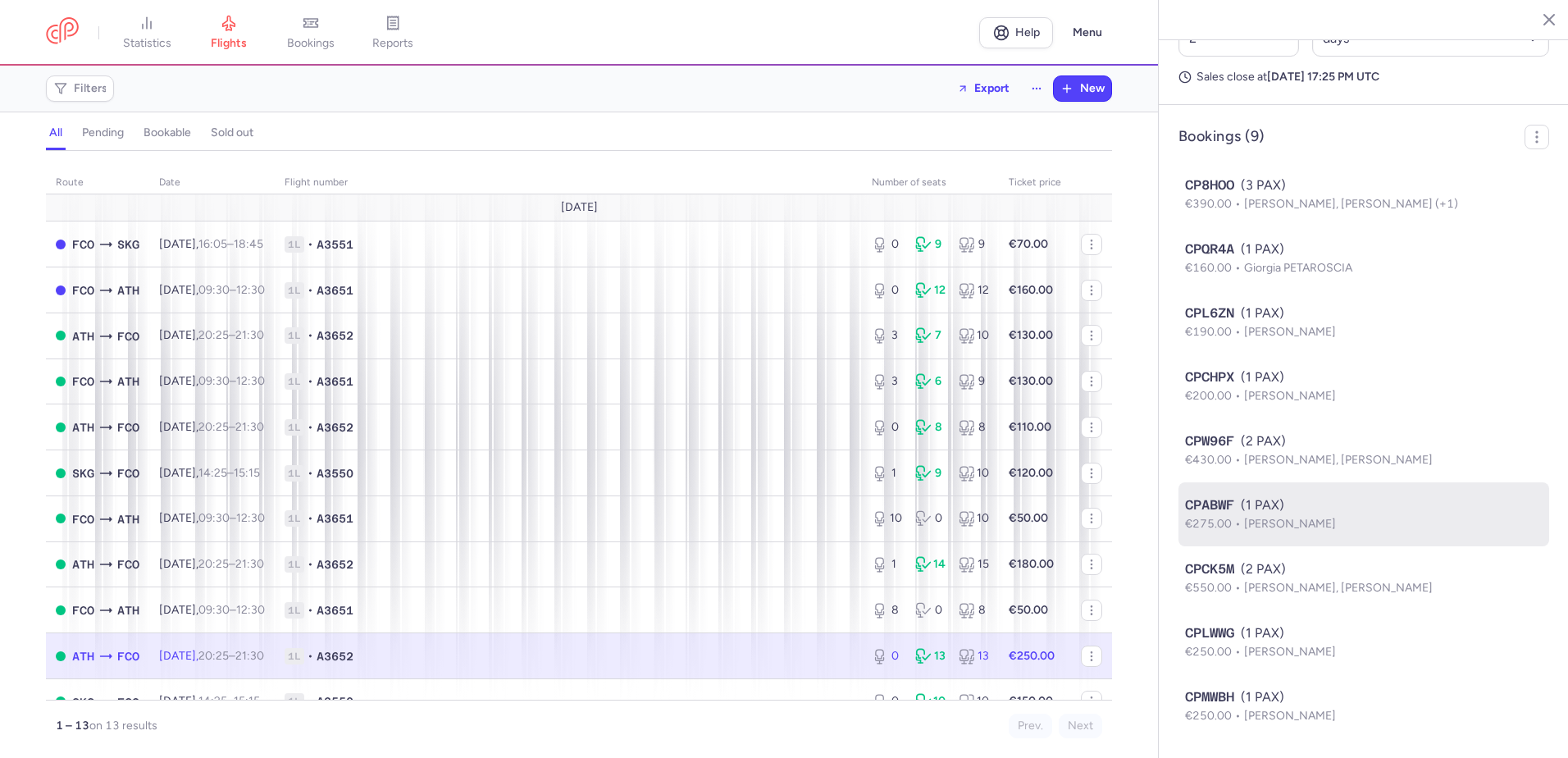
scroll to position [928, 0]
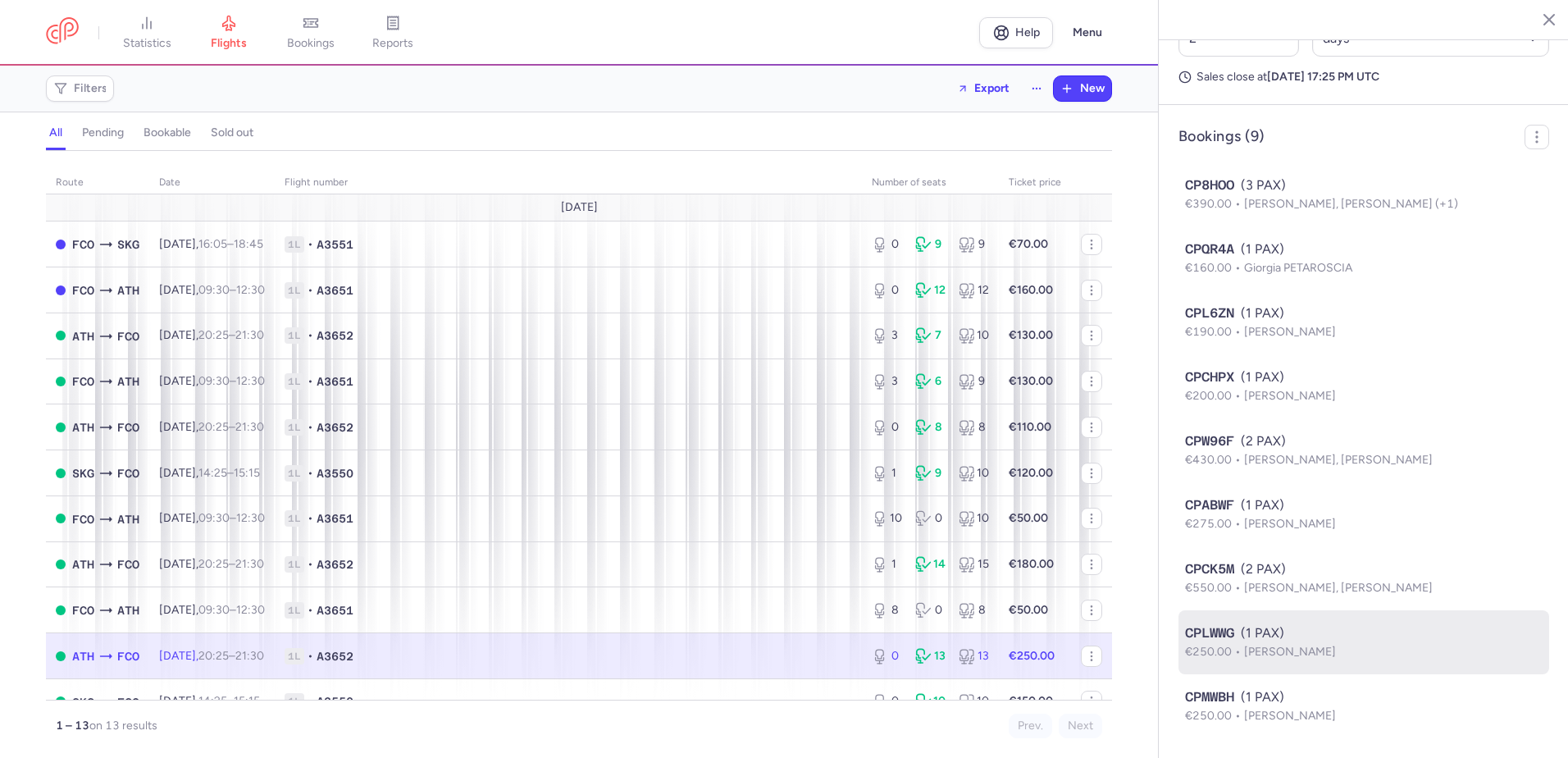
click at [1336, 654] on span "[PERSON_NAME]" at bounding box center [1290, 652] width 92 height 14
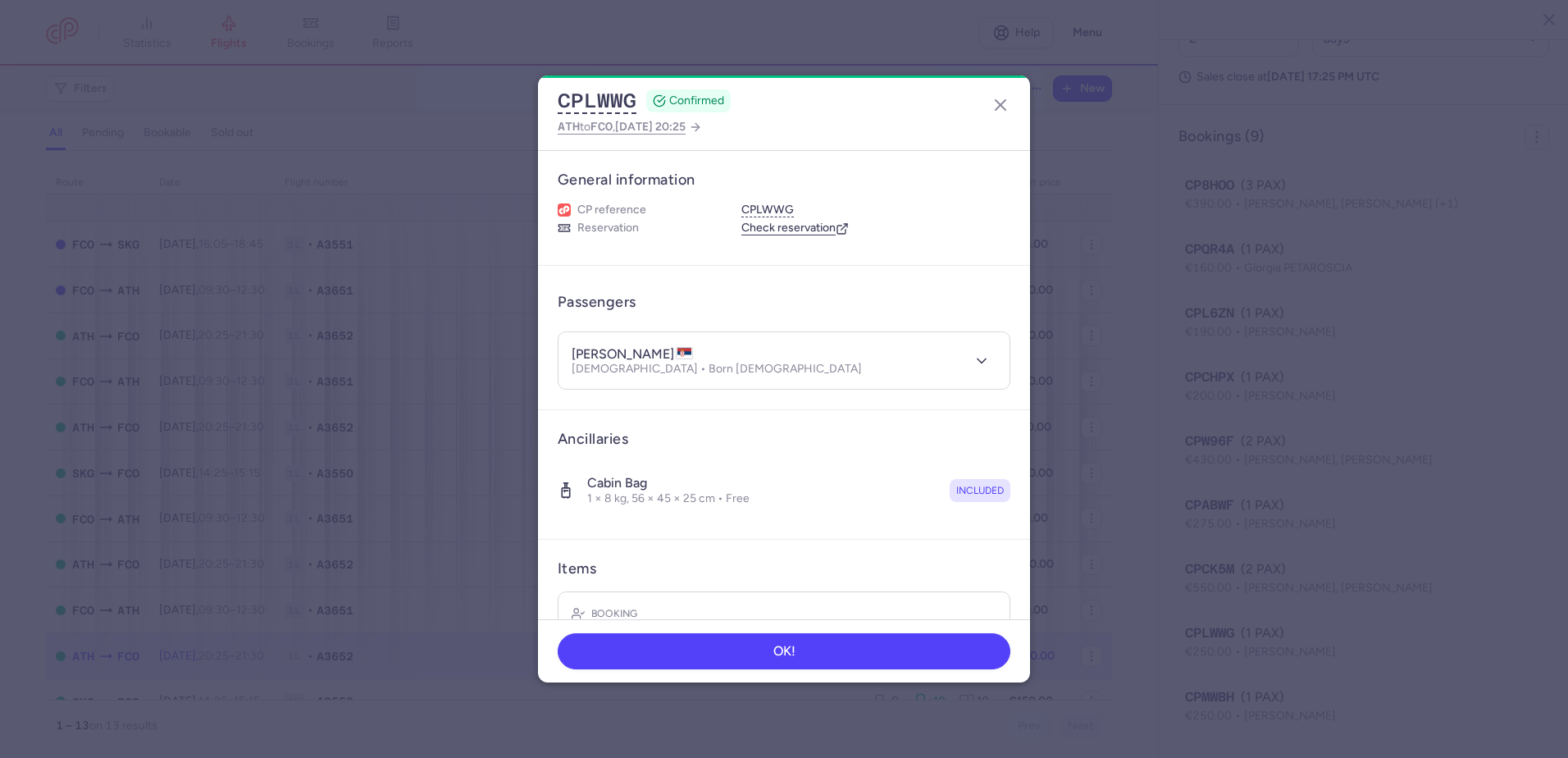
click at [640, 356] on h4 "[PERSON_NAME]" at bounding box center [632, 354] width 121 height 16
click at [584, 354] on h4 "[PERSON_NAME]" at bounding box center [632, 354] width 121 height 16
click at [1006, 106] on icon "button" at bounding box center [1001, 105] width 20 height 20
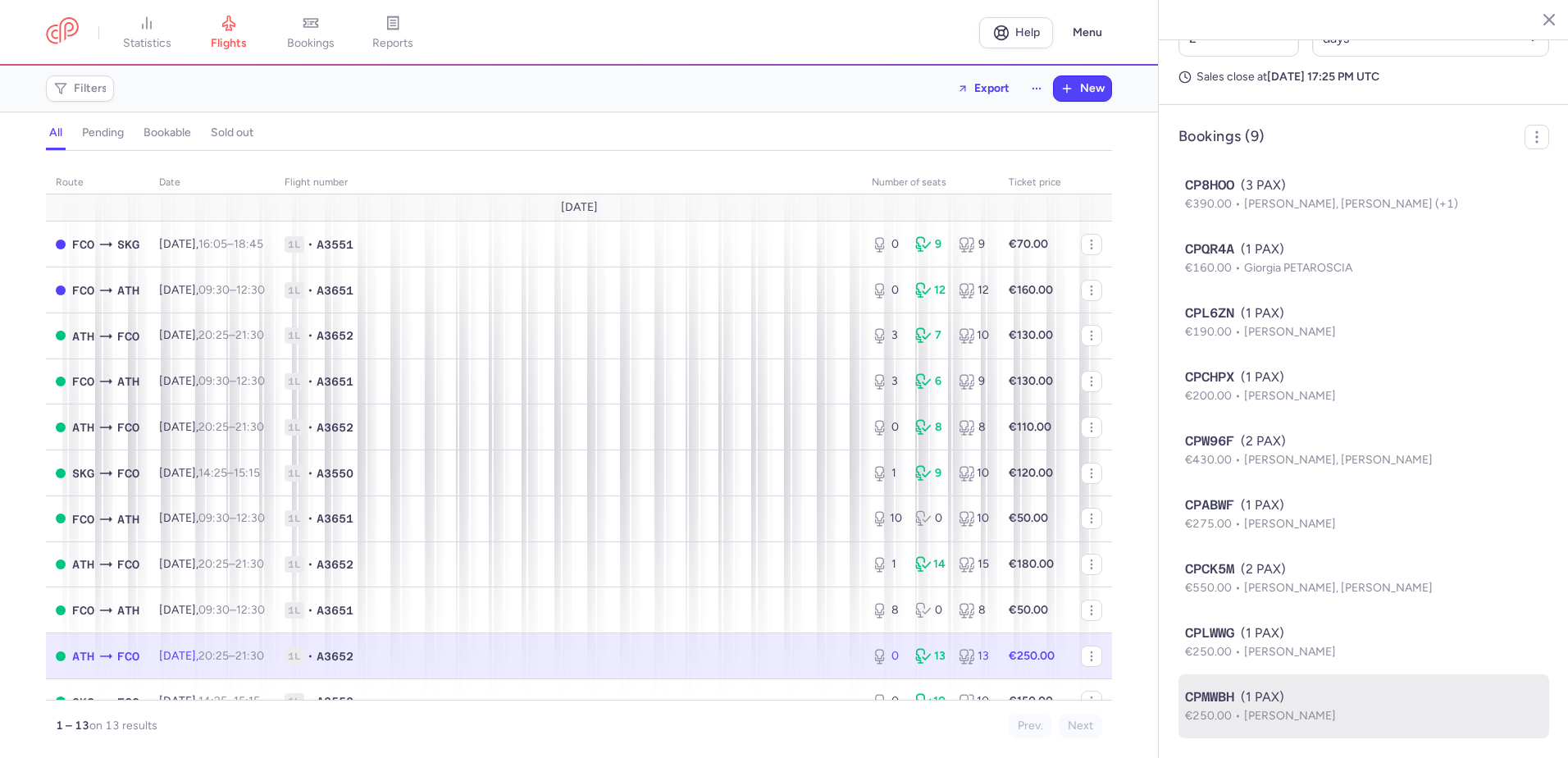
click at [1302, 721] on span "[PERSON_NAME]" at bounding box center [1290, 716] width 92 height 14
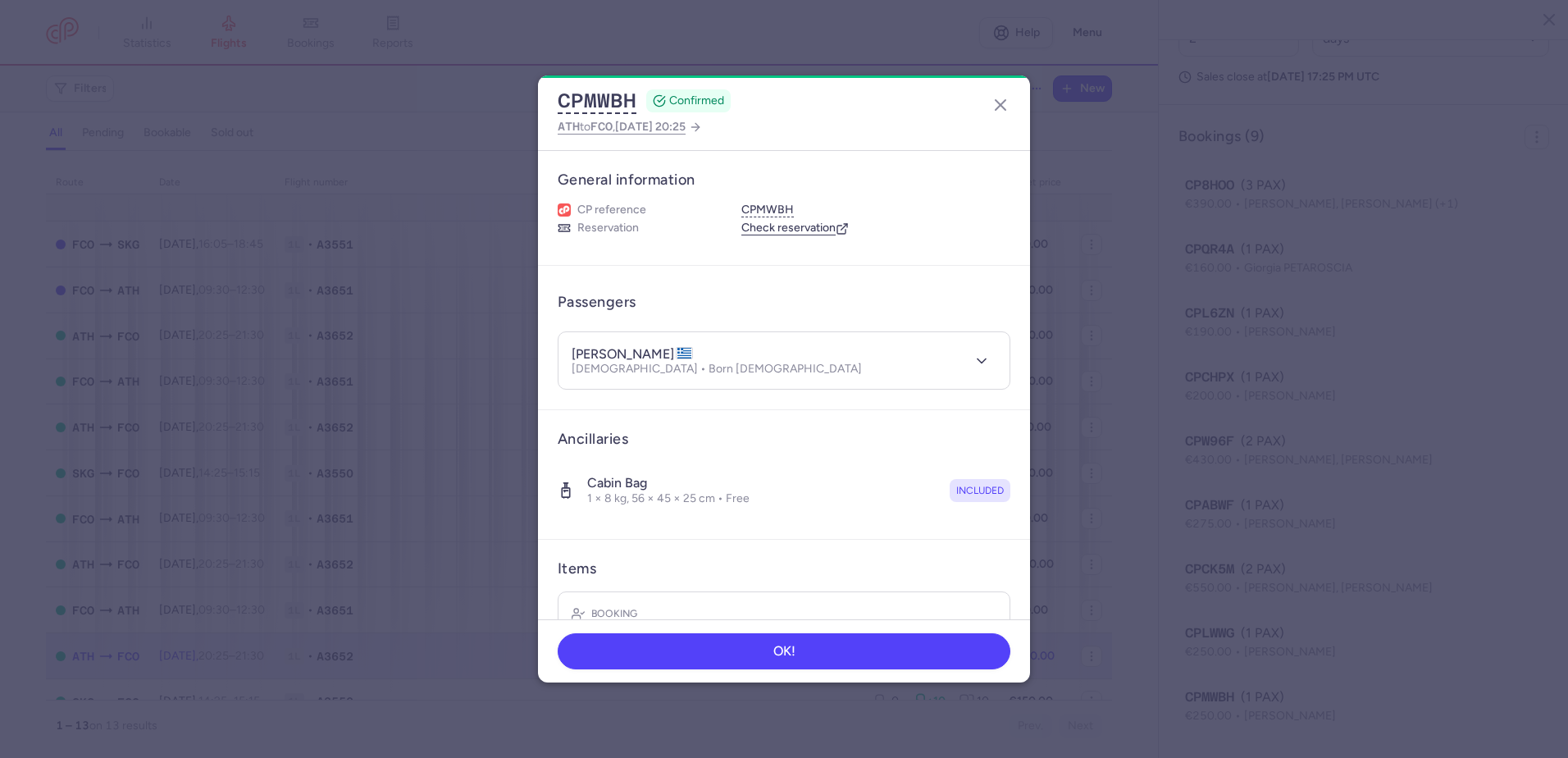
click at [619, 360] on h4 "[PERSON_NAME]" at bounding box center [632, 354] width 121 height 16
click at [998, 101] on icon "button" at bounding box center [1001, 105] width 20 height 20
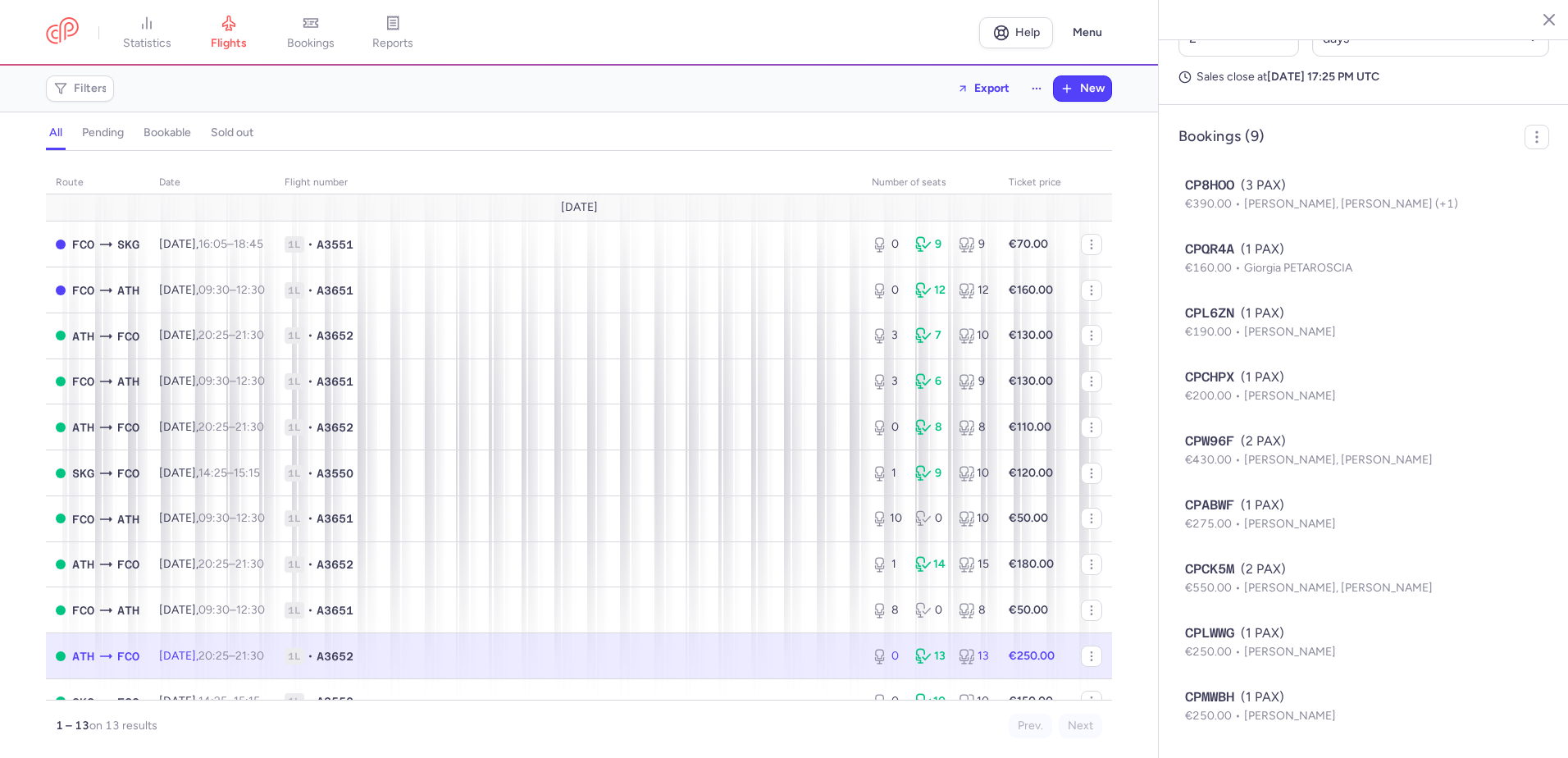
click at [1539, 618] on article "Bookings (9) CP8HOO (3 PAX) €390.00 Patrizia EGI, [PERSON_NAME] (+1) CPQR4A (1 …" at bounding box center [1364, 432] width 410 height 653
